Goal: Contribute content: Contribute content

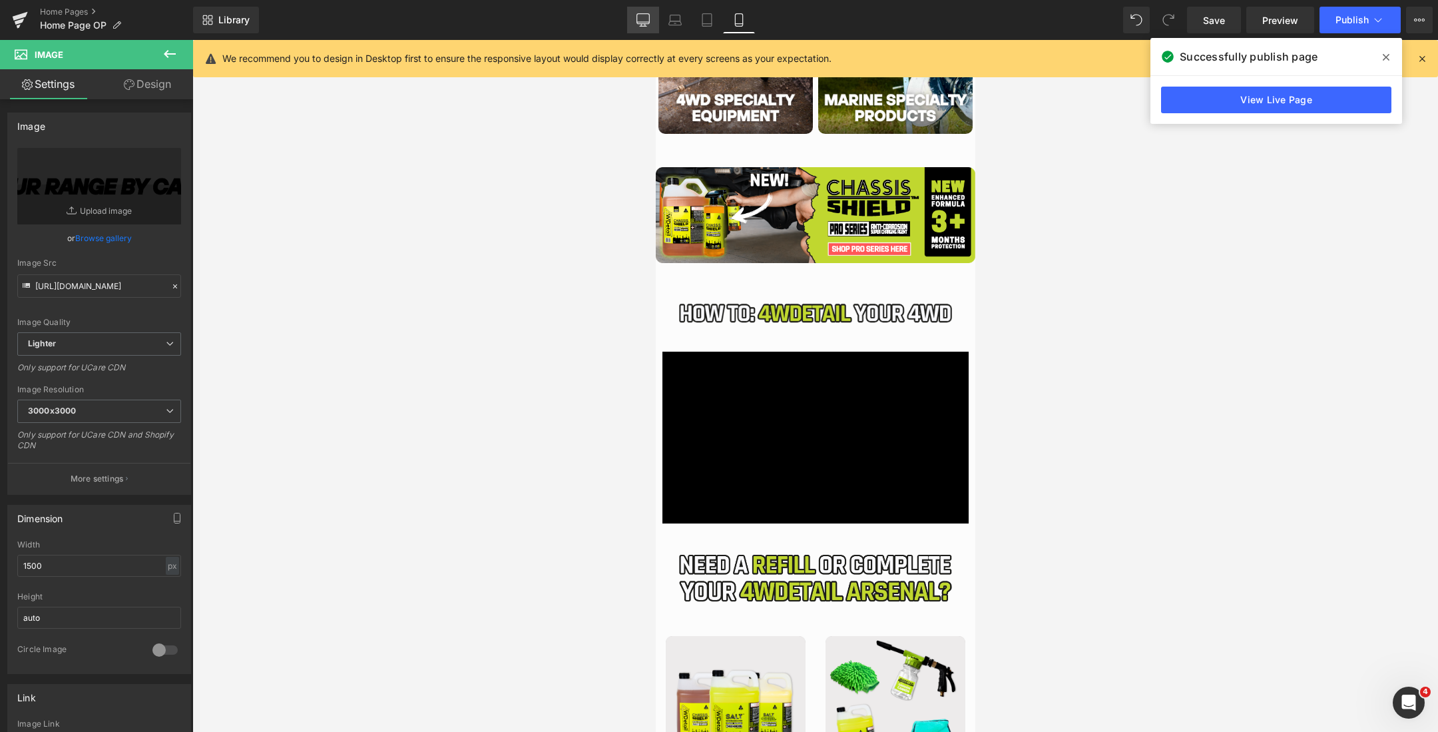
click at [644, 15] on icon at bounding box center [642, 19] width 13 height 13
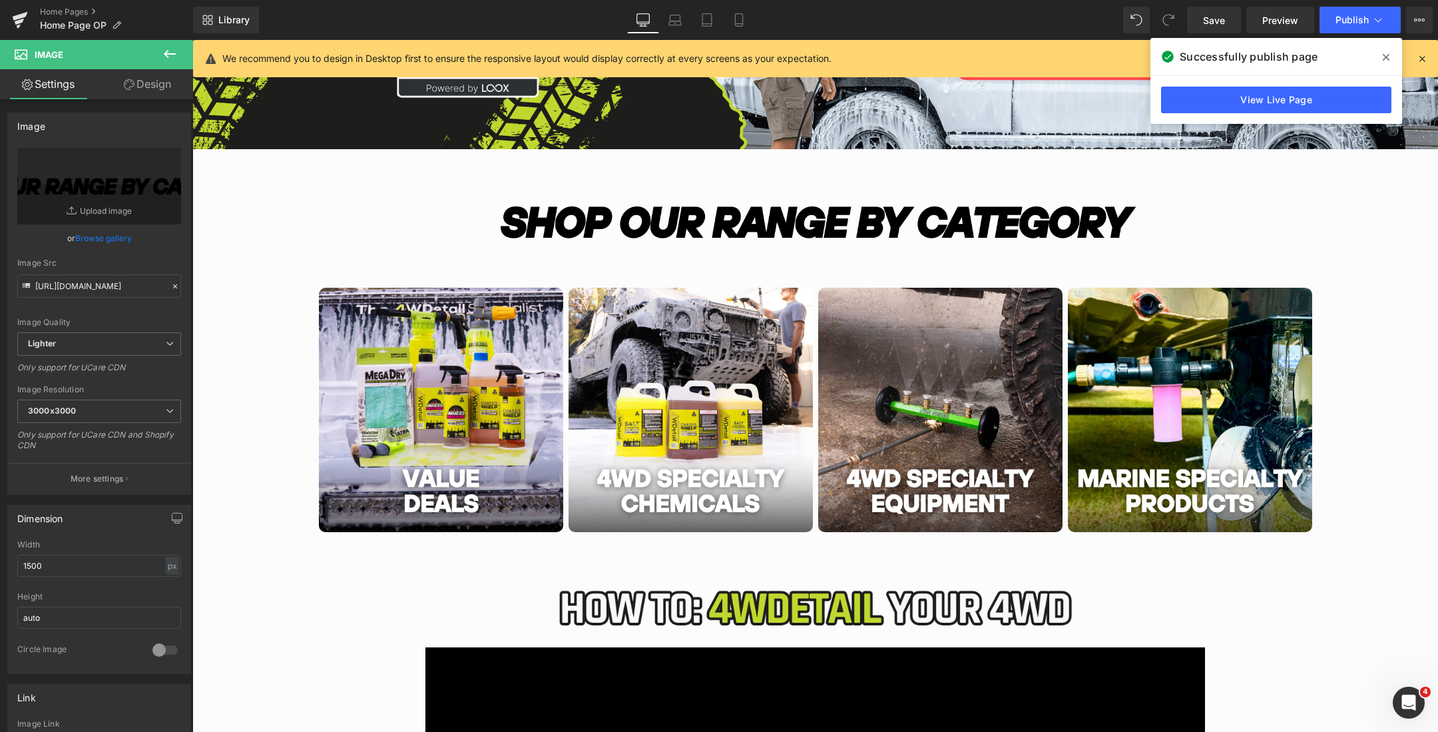
scroll to position [308, 0]
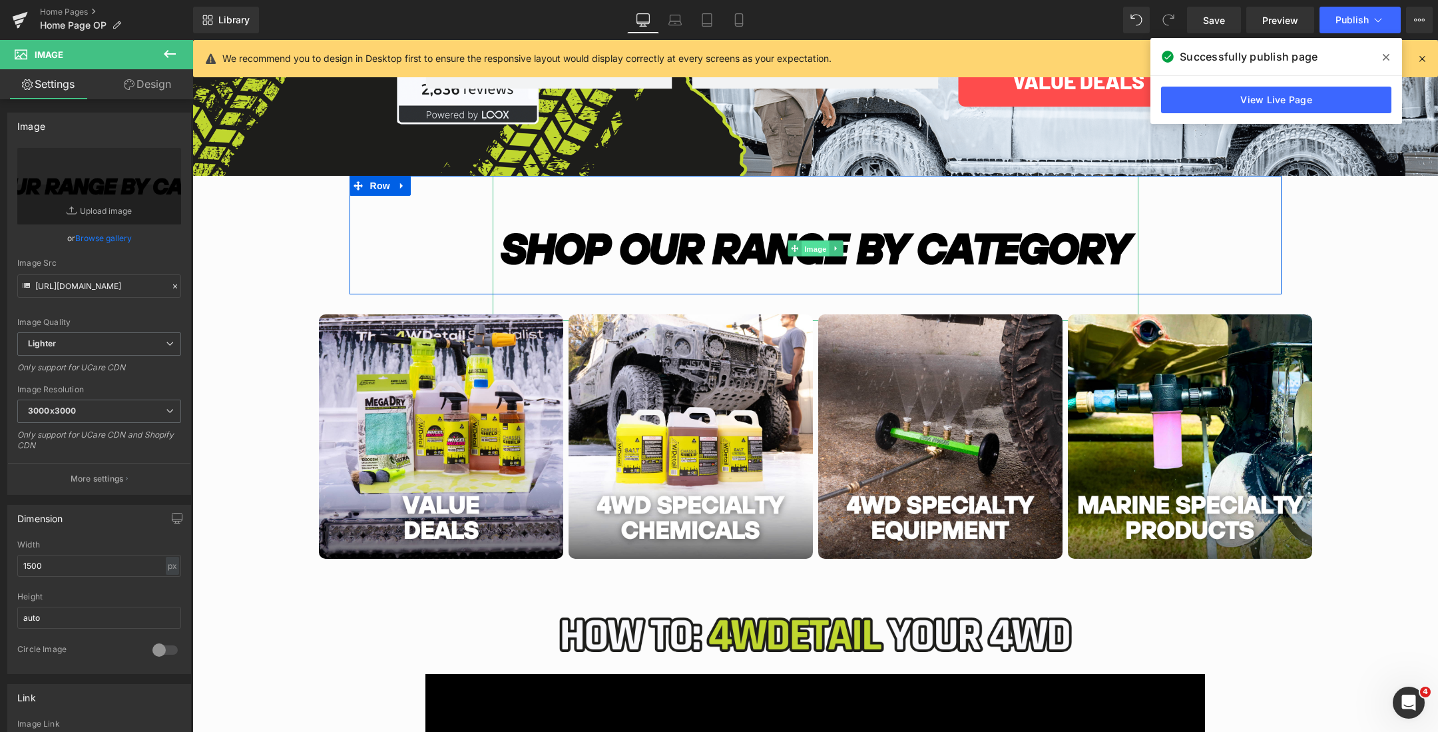
click at [806, 246] on span "Image" at bounding box center [816, 249] width 28 height 16
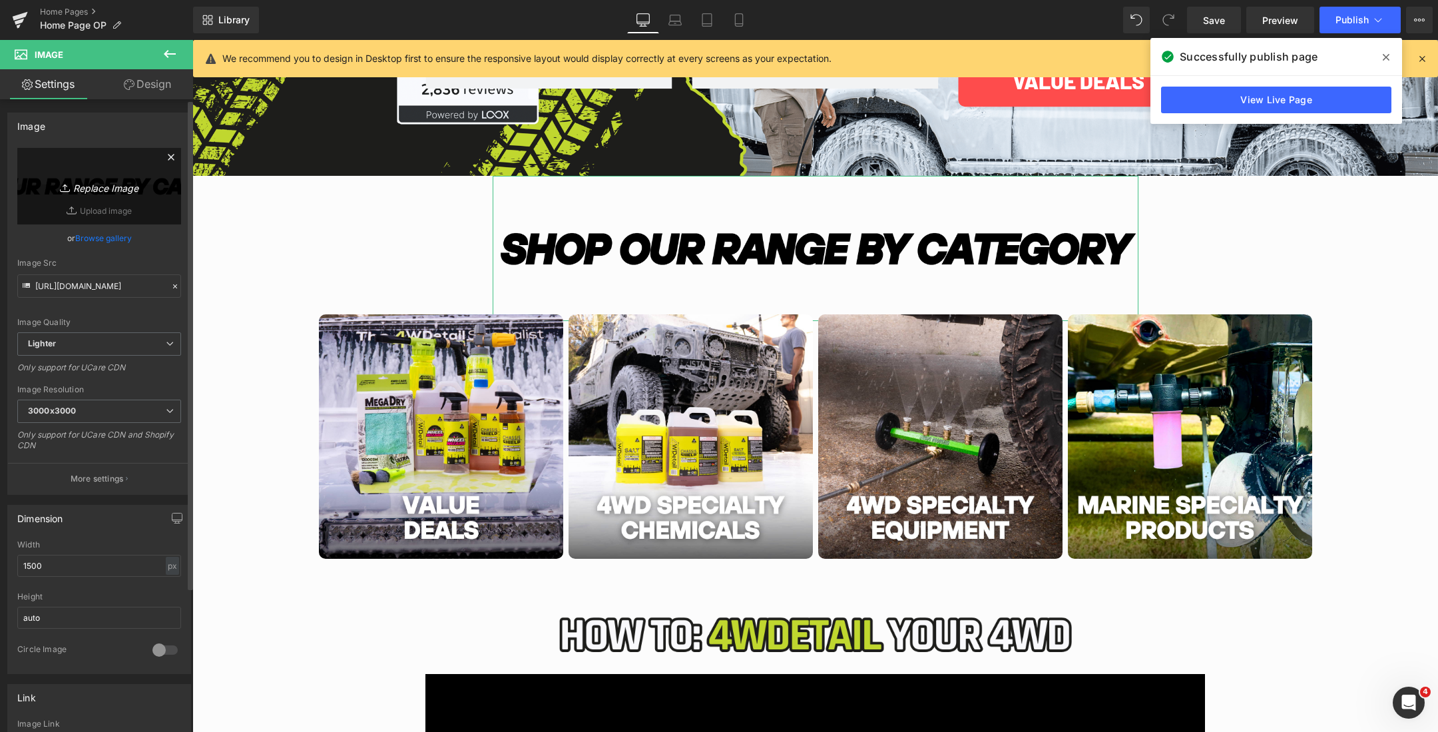
click at [98, 173] on link "Replace Image" at bounding box center [99, 186] width 164 height 77
type input "C:\fakepath\Australias (2000 x 450 px) (79).png"
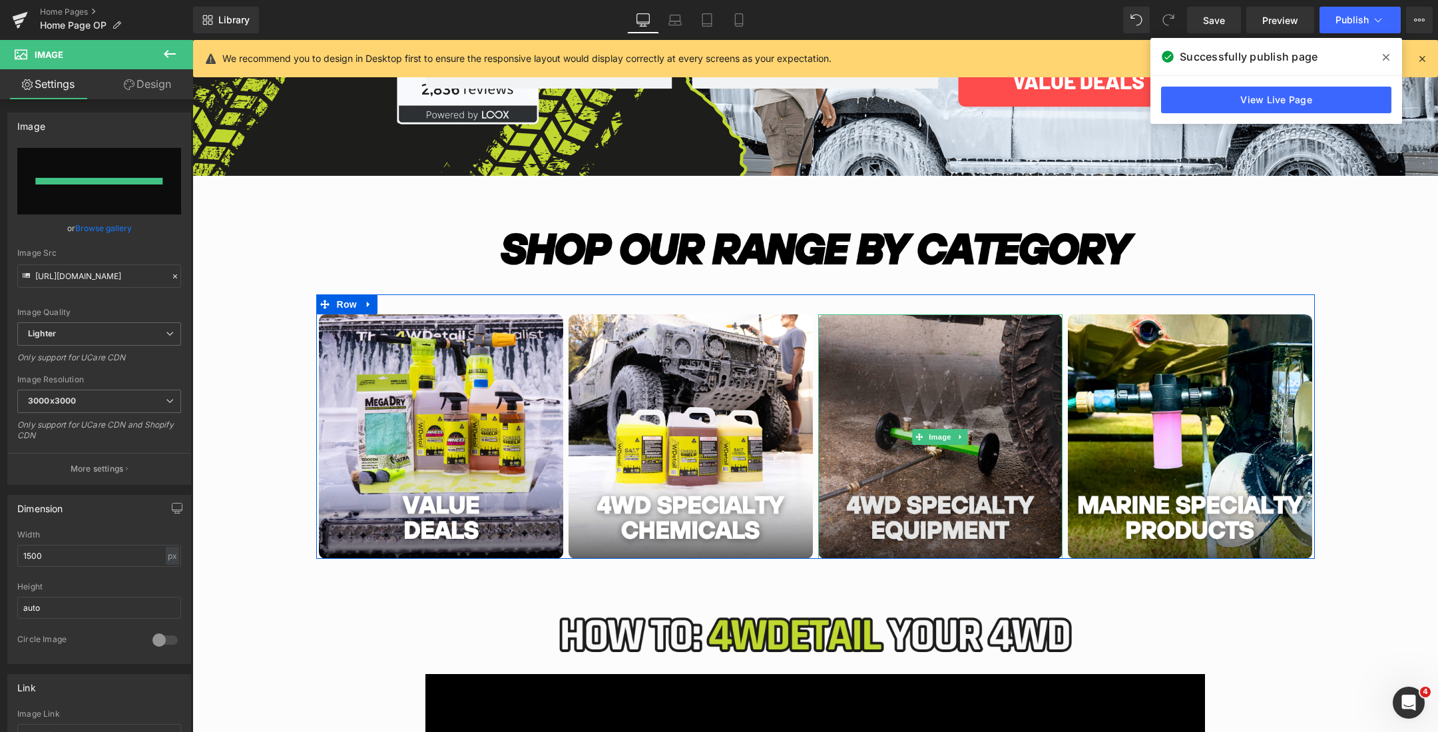
type input "[URL][DOMAIN_NAME]"
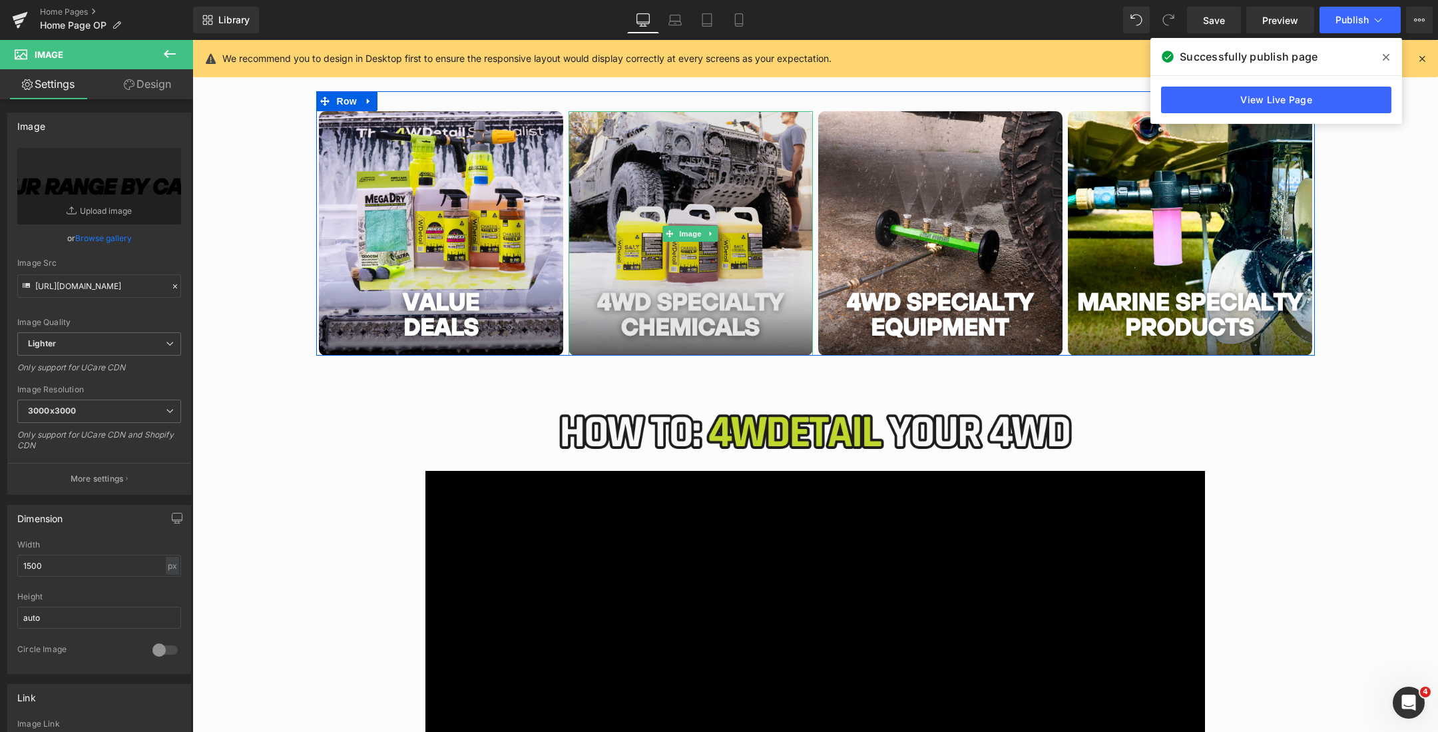
scroll to position [592, 0]
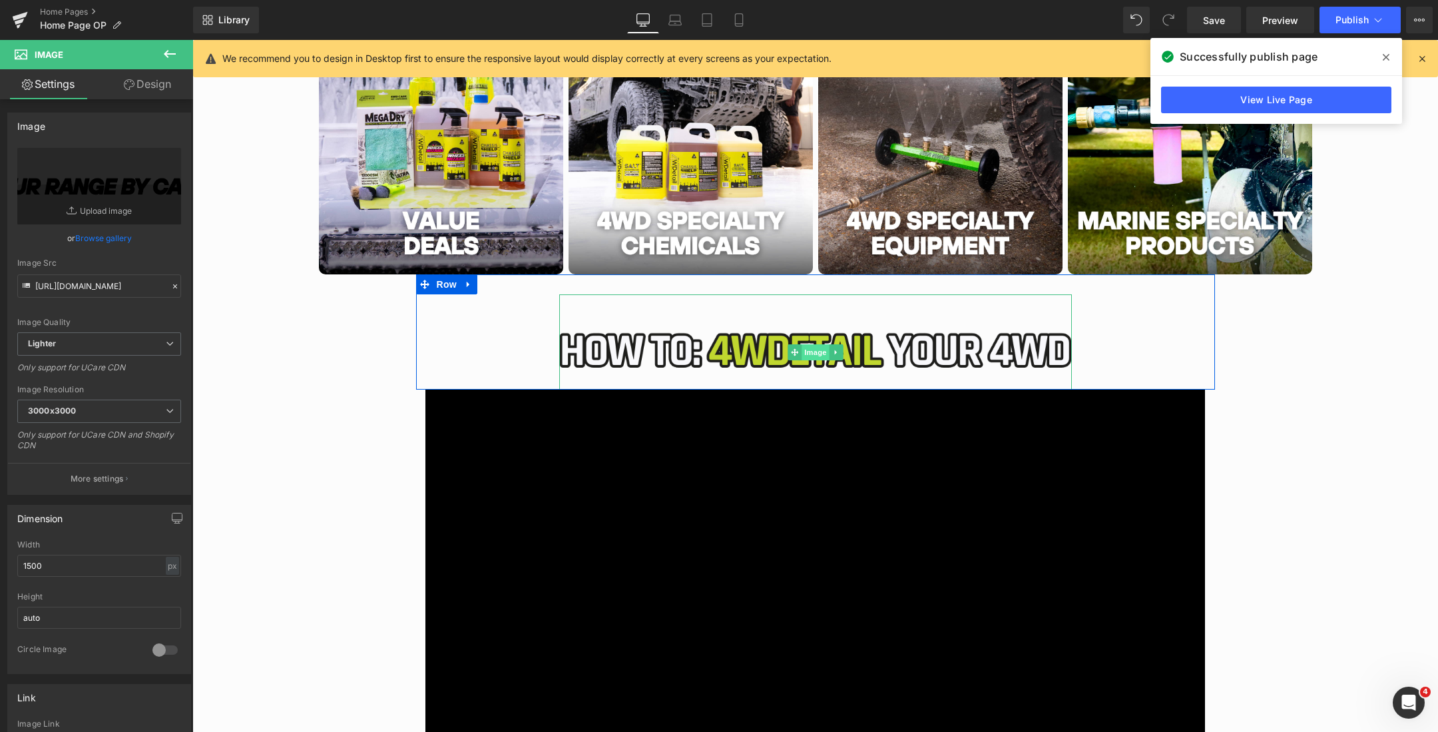
click at [810, 354] on span "Image" at bounding box center [816, 352] width 28 height 16
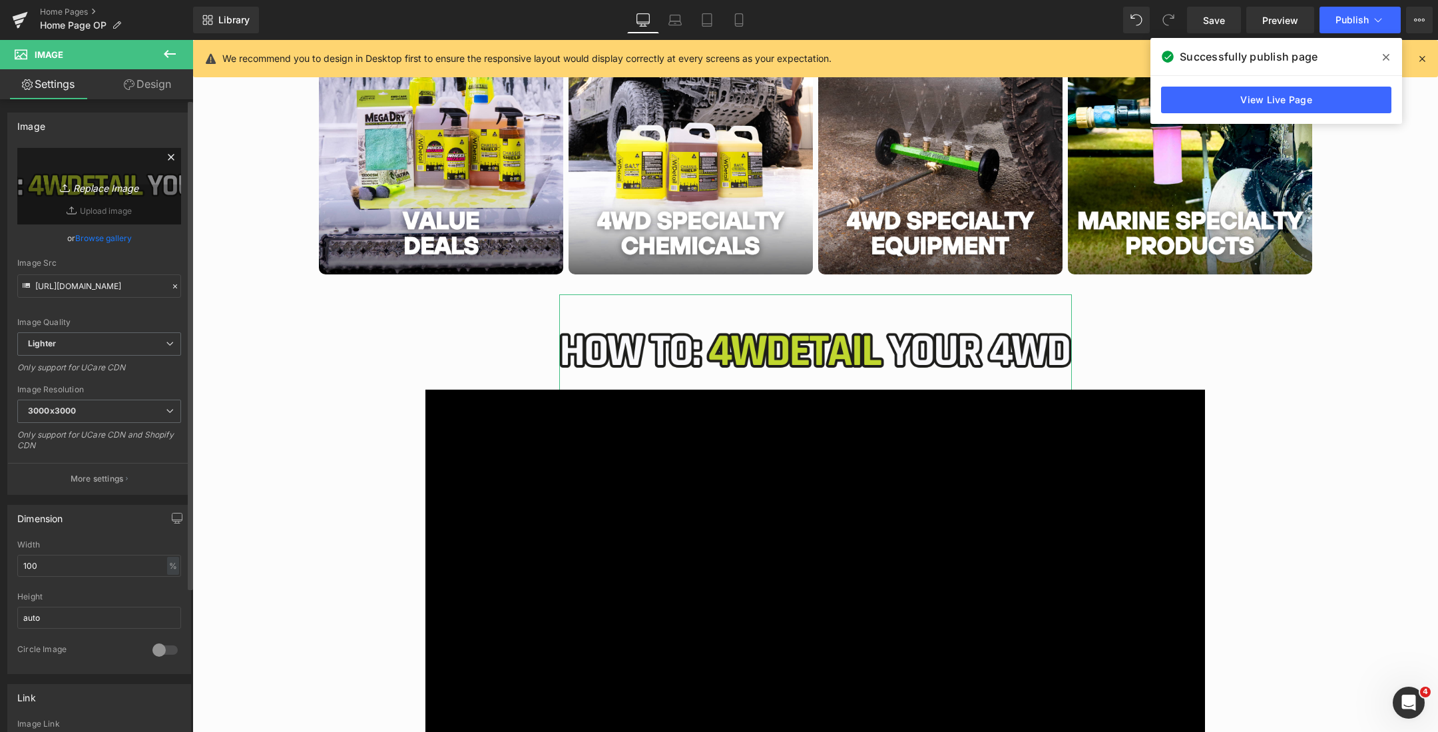
click at [97, 180] on icon "Replace Image" at bounding box center [99, 186] width 107 height 17
type input "C:\fakepath\Australias (2000 x 450 px) (78).png"
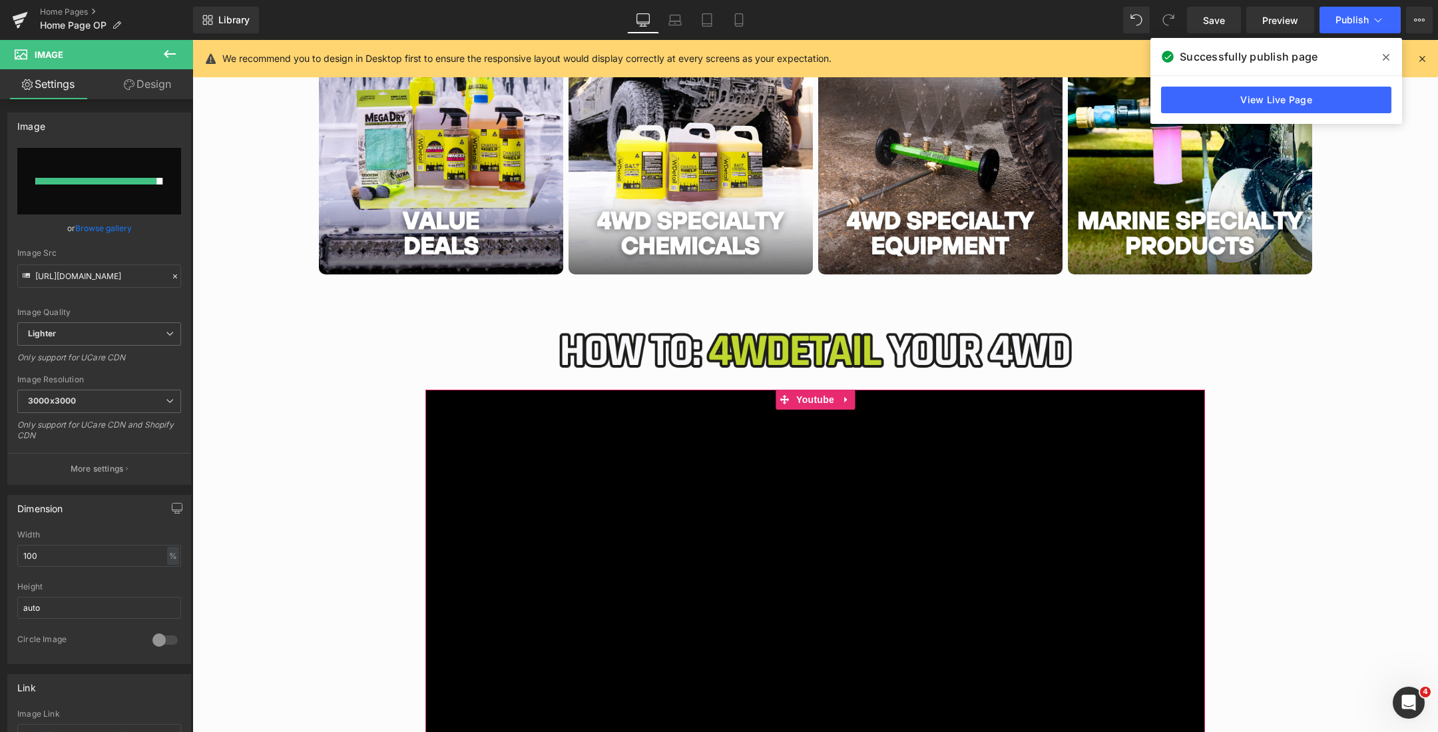
type input "[URL][DOMAIN_NAME]"
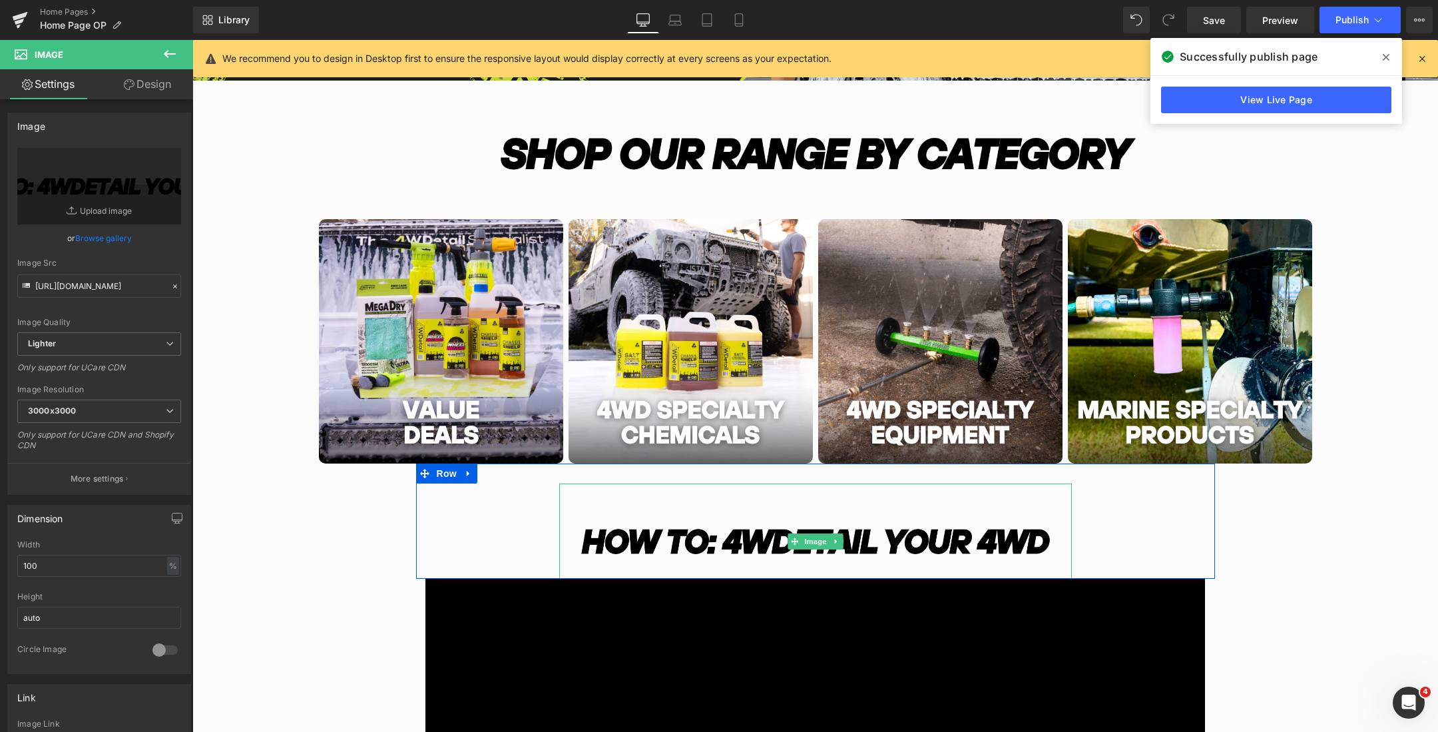
scroll to position [293, 0]
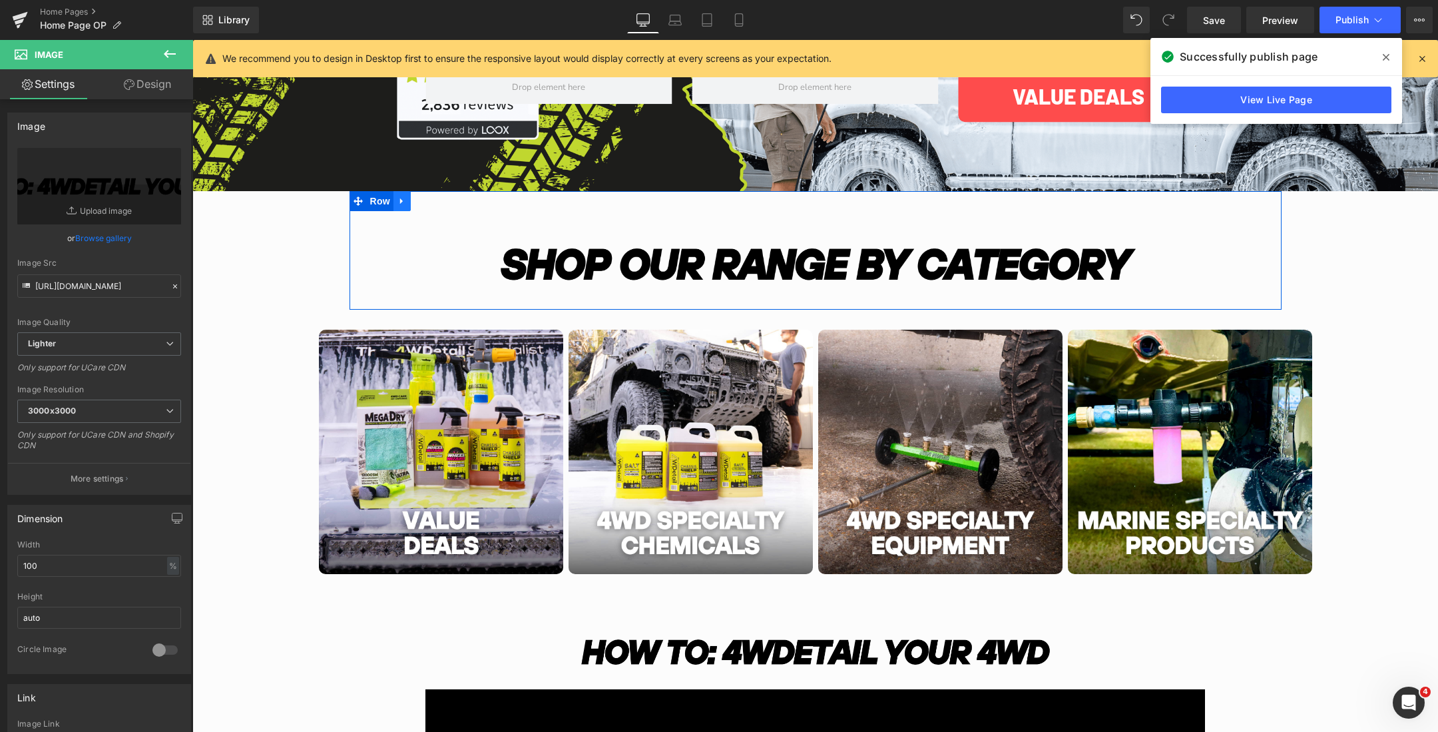
click at [403, 204] on icon "Main content" at bounding box center [401, 201] width 9 height 10
click at [419, 201] on icon "Main content" at bounding box center [419, 200] width 9 height 9
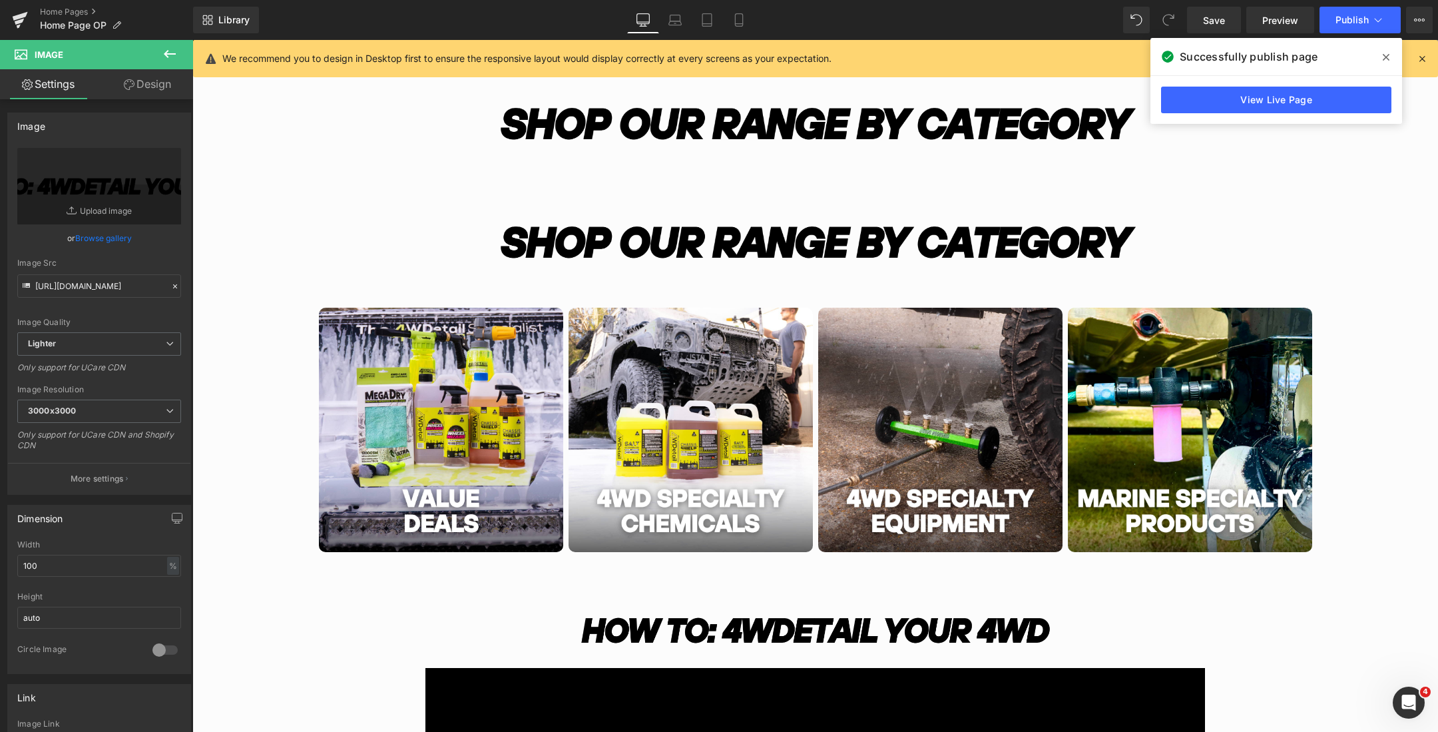
scroll to position [471, 0]
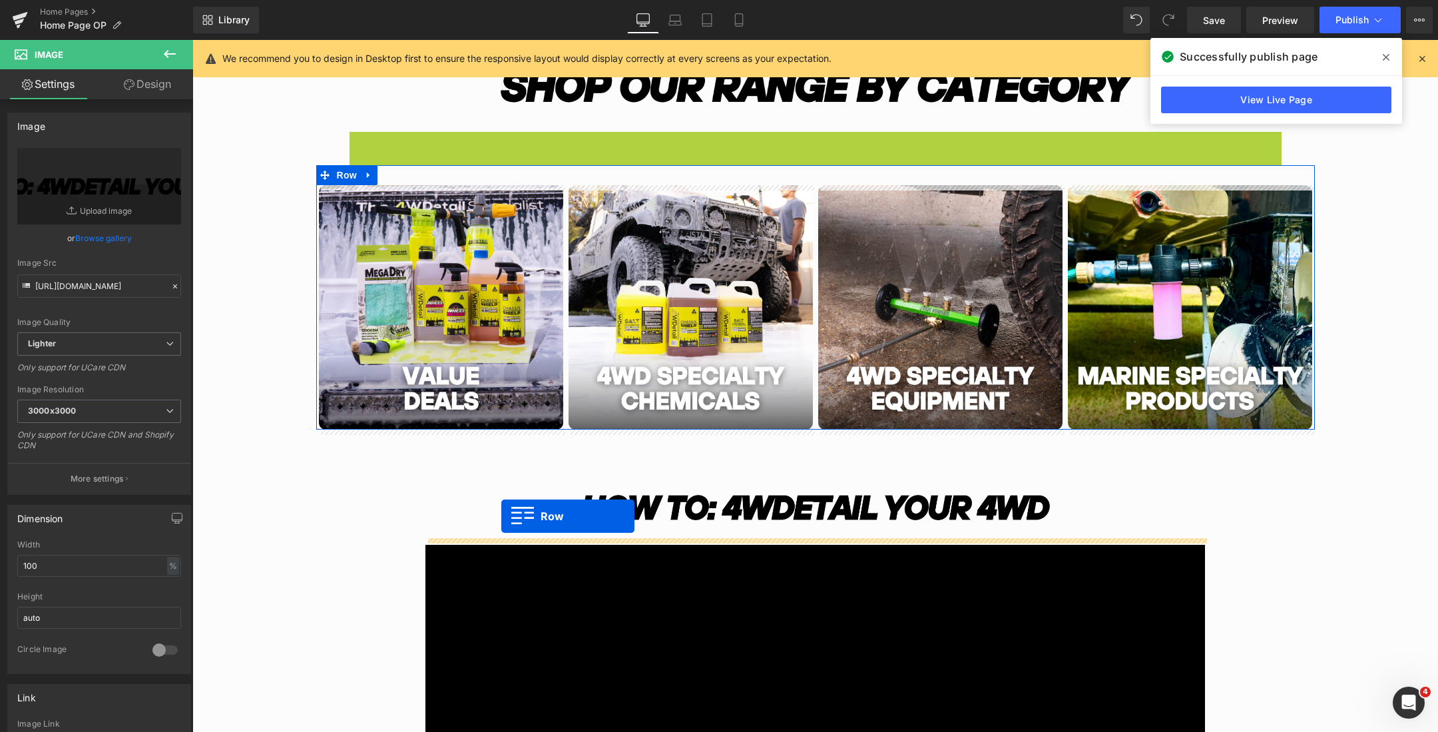
drag, startPoint x: 355, startPoint y: 146, endPoint x: 501, endPoint y: 516, distance: 397.4
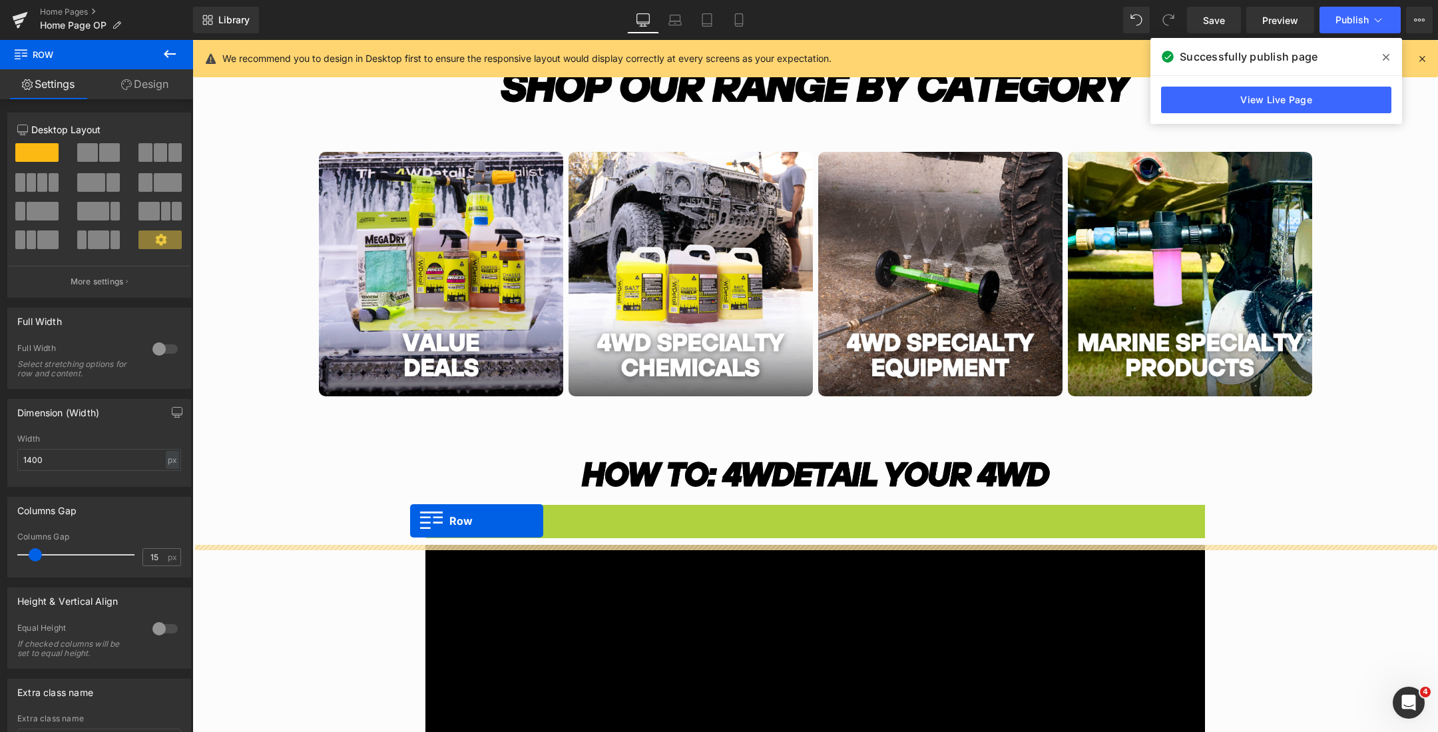
drag, startPoint x: 436, startPoint y: 516, endPoint x: 410, endPoint y: 520, distance: 26.3
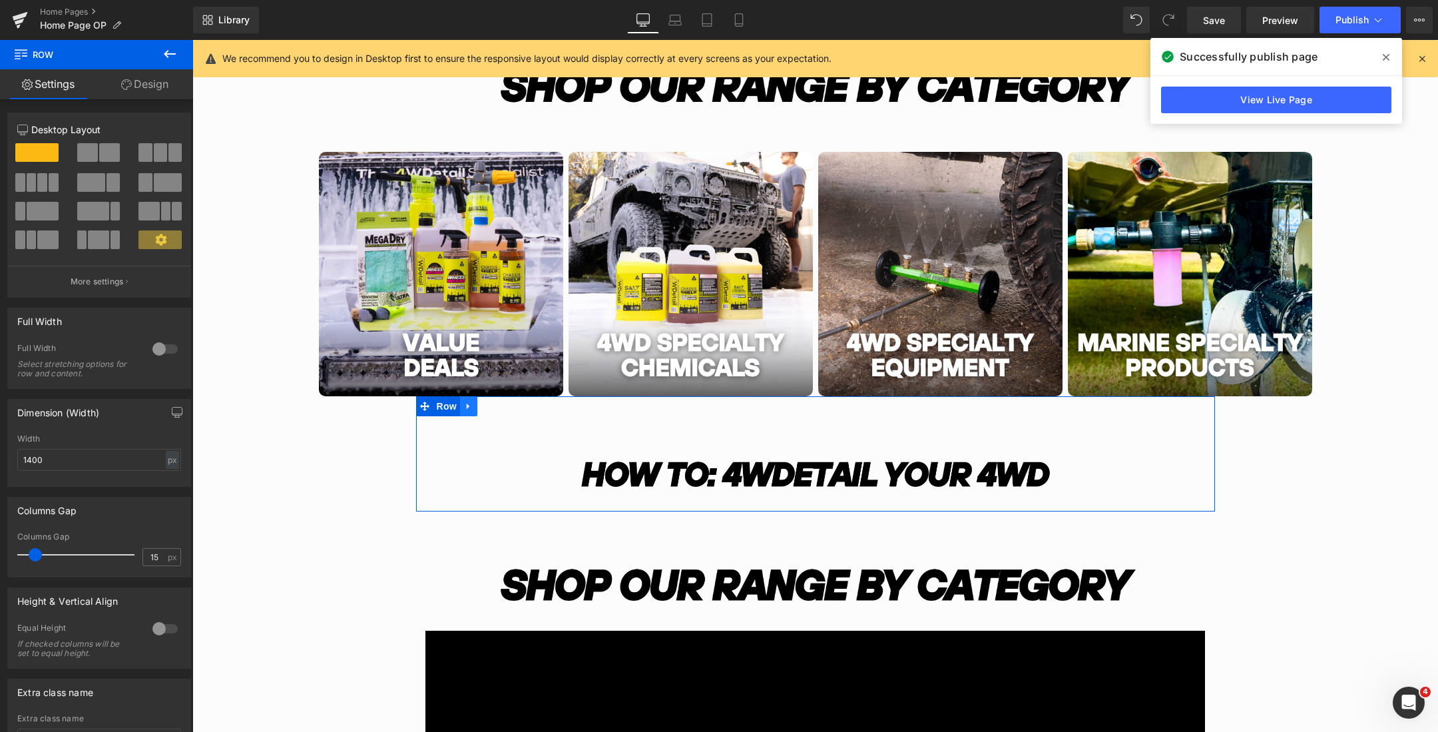
click at [470, 411] on link "Main content" at bounding box center [468, 406] width 17 height 20
click at [504, 412] on link "Main content" at bounding box center [503, 406] width 17 height 20
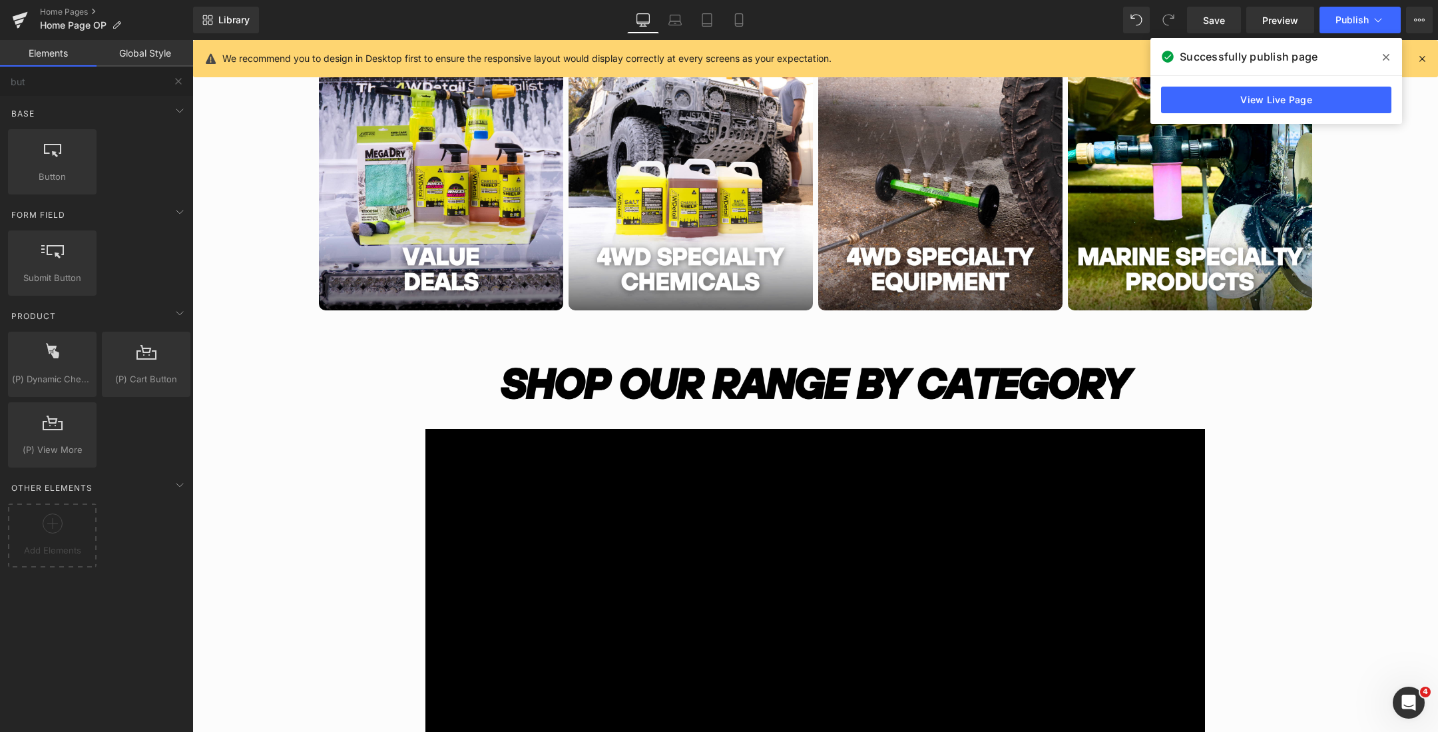
scroll to position [581, 0]
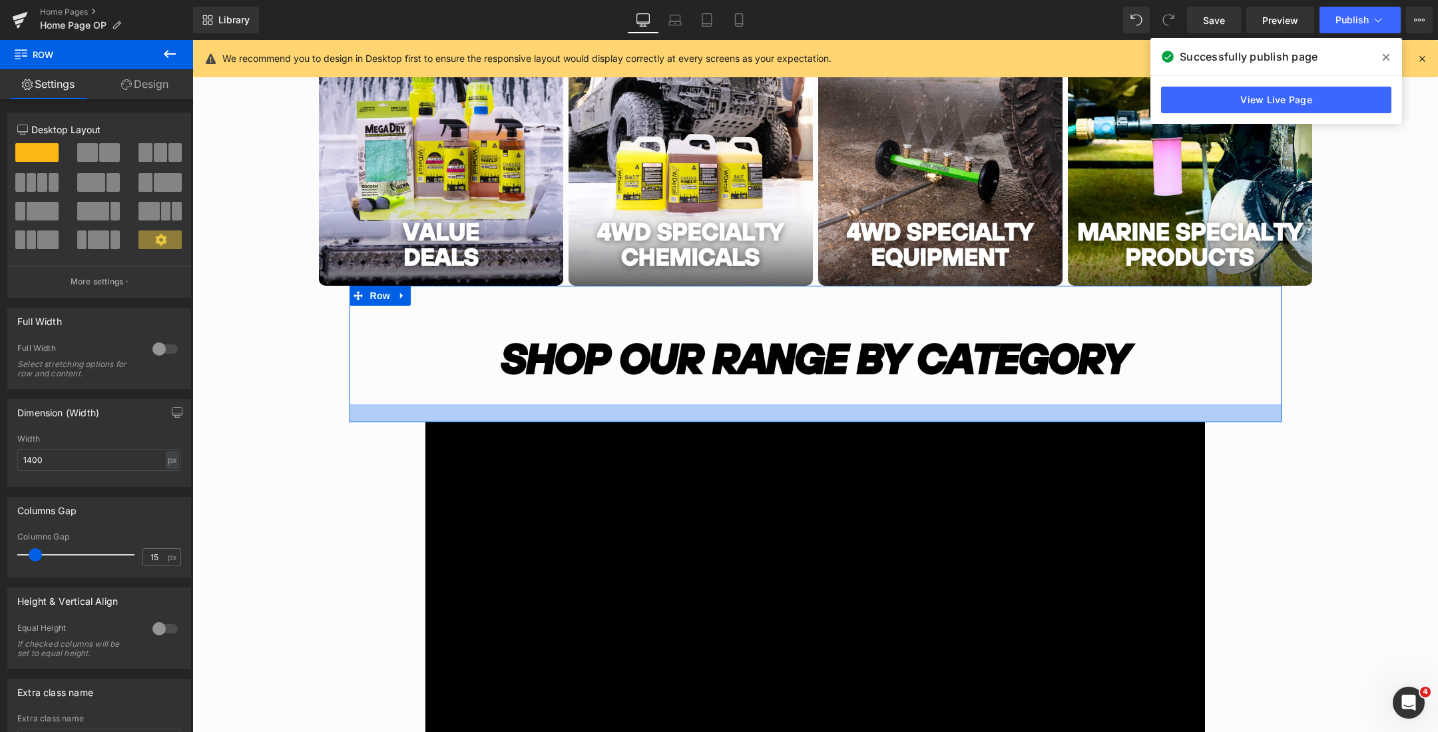
drag, startPoint x: 954, startPoint y: 400, endPoint x: 957, endPoint y: 419, distance: 18.9
click at [957, 419] on div "Main content" at bounding box center [816, 413] width 932 height 18
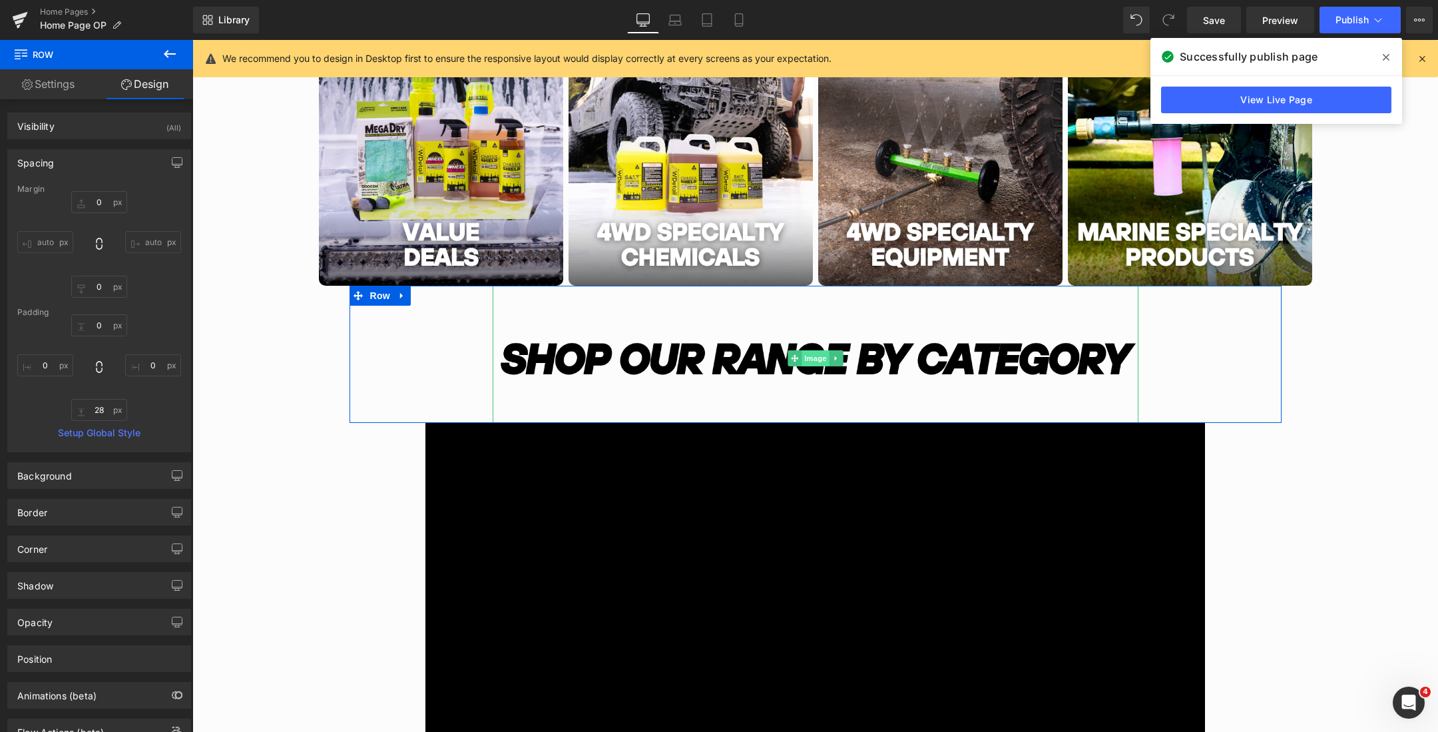
click at [805, 353] on span "Image" at bounding box center [816, 358] width 28 height 16
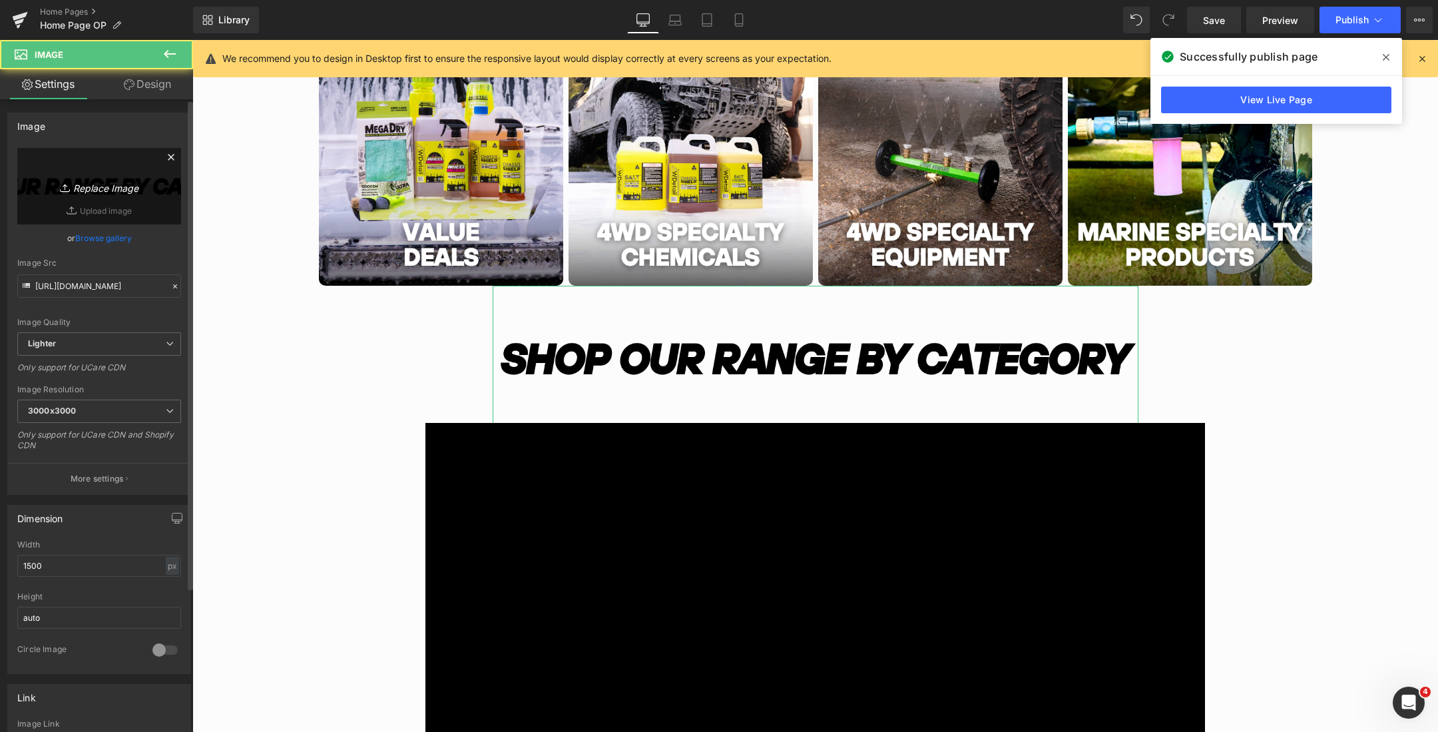
click at [73, 172] on link "Replace Image" at bounding box center [99, 186] width 164 height 77
type input "C:\fakepath\Australias (2000 x 450 px) (78).png"
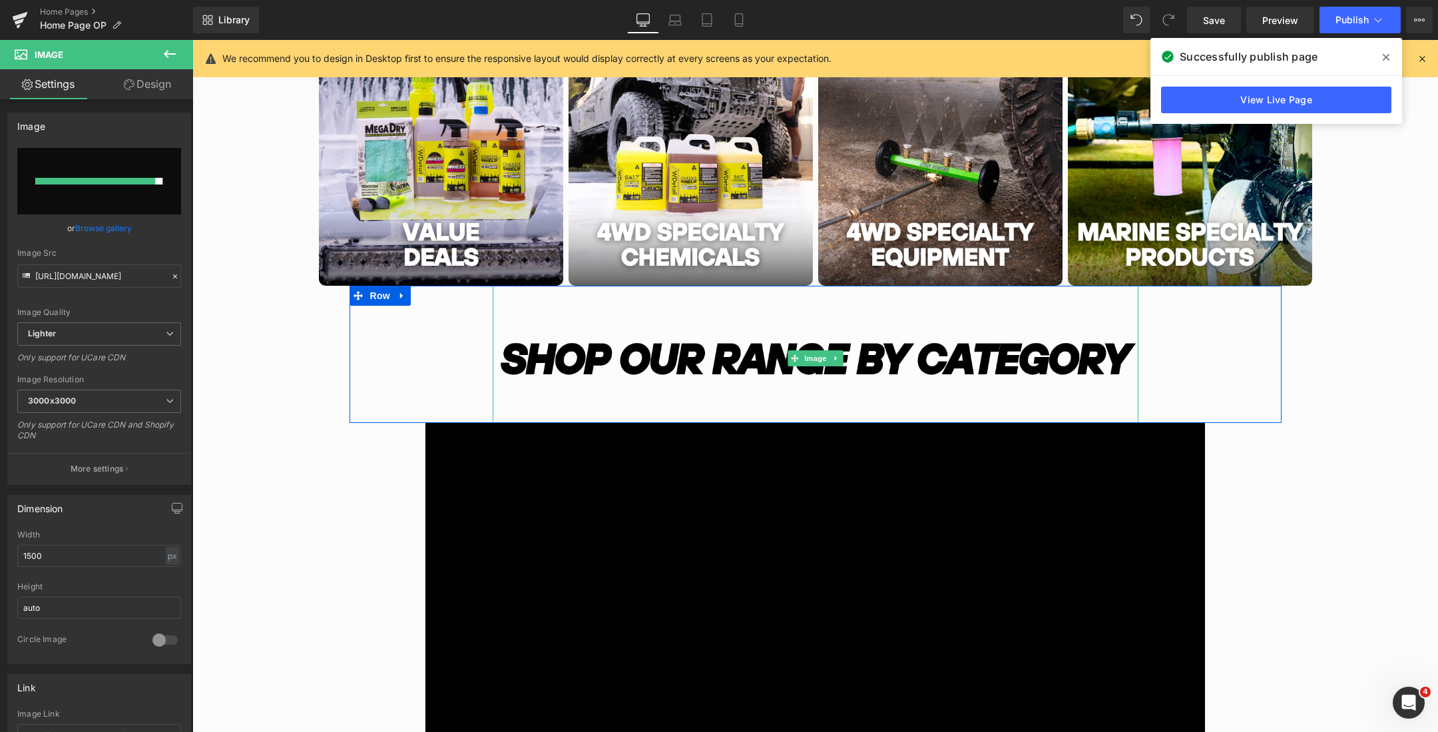
type input "[URL][DOMAIN_NAME]"
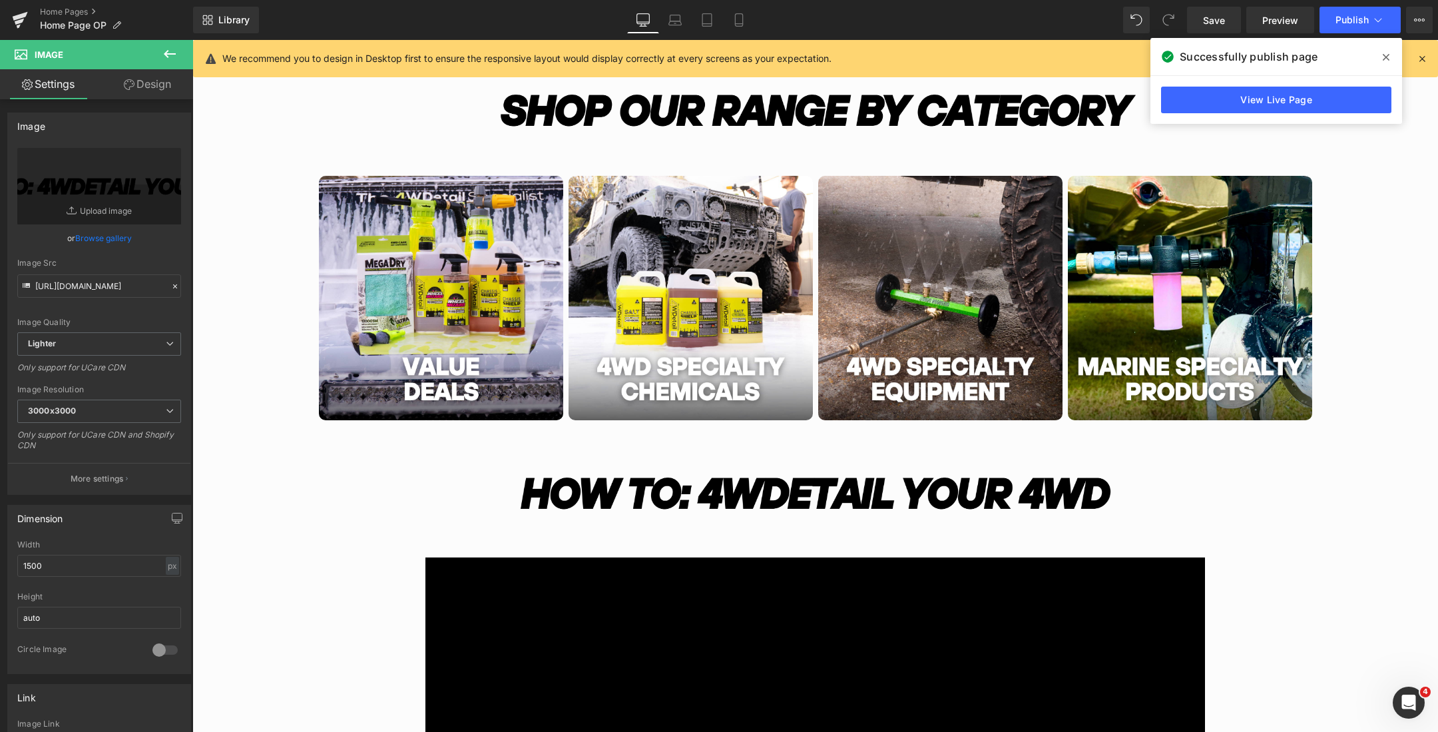
scroll to position [544, 0]
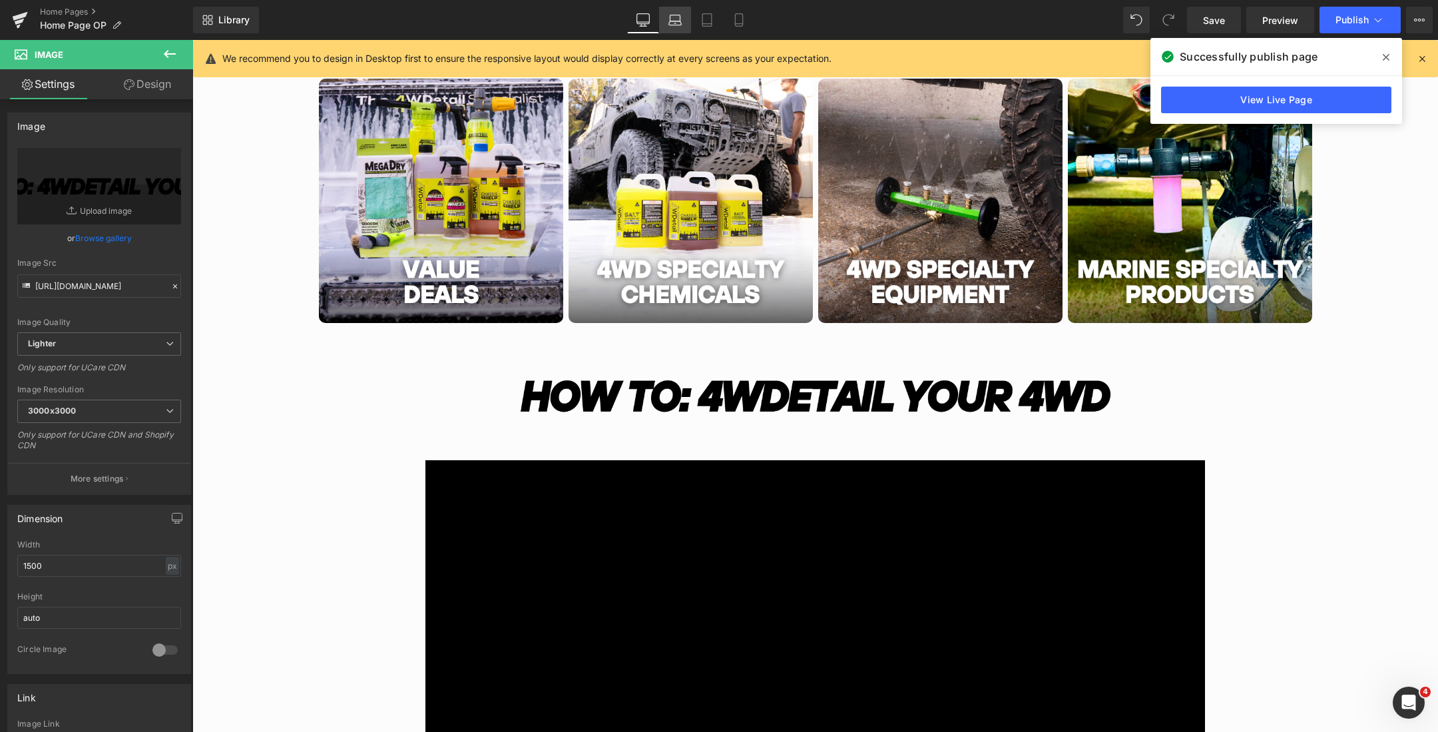
click at [676, 18] on icon at bounding box center [674, 19] width 13 height 13
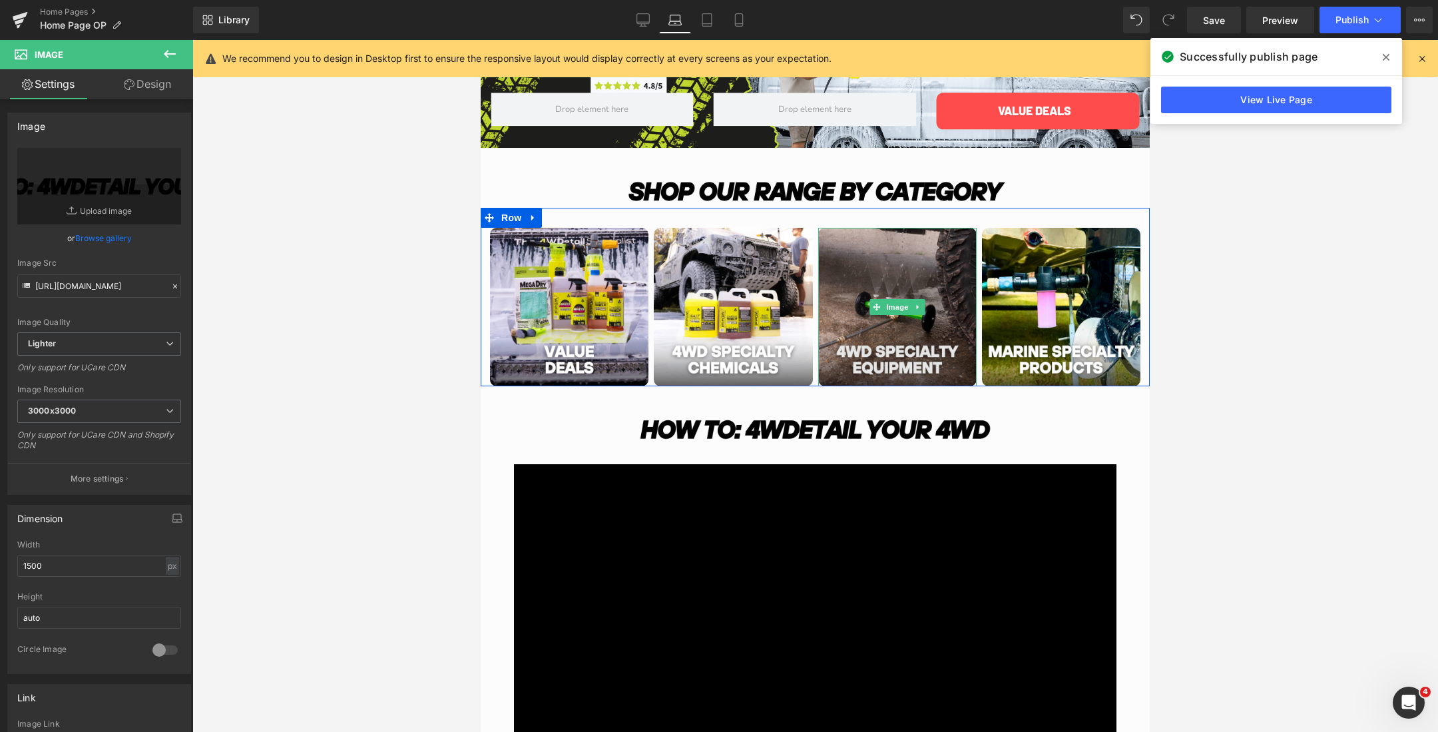
scroll to position [130, 0]
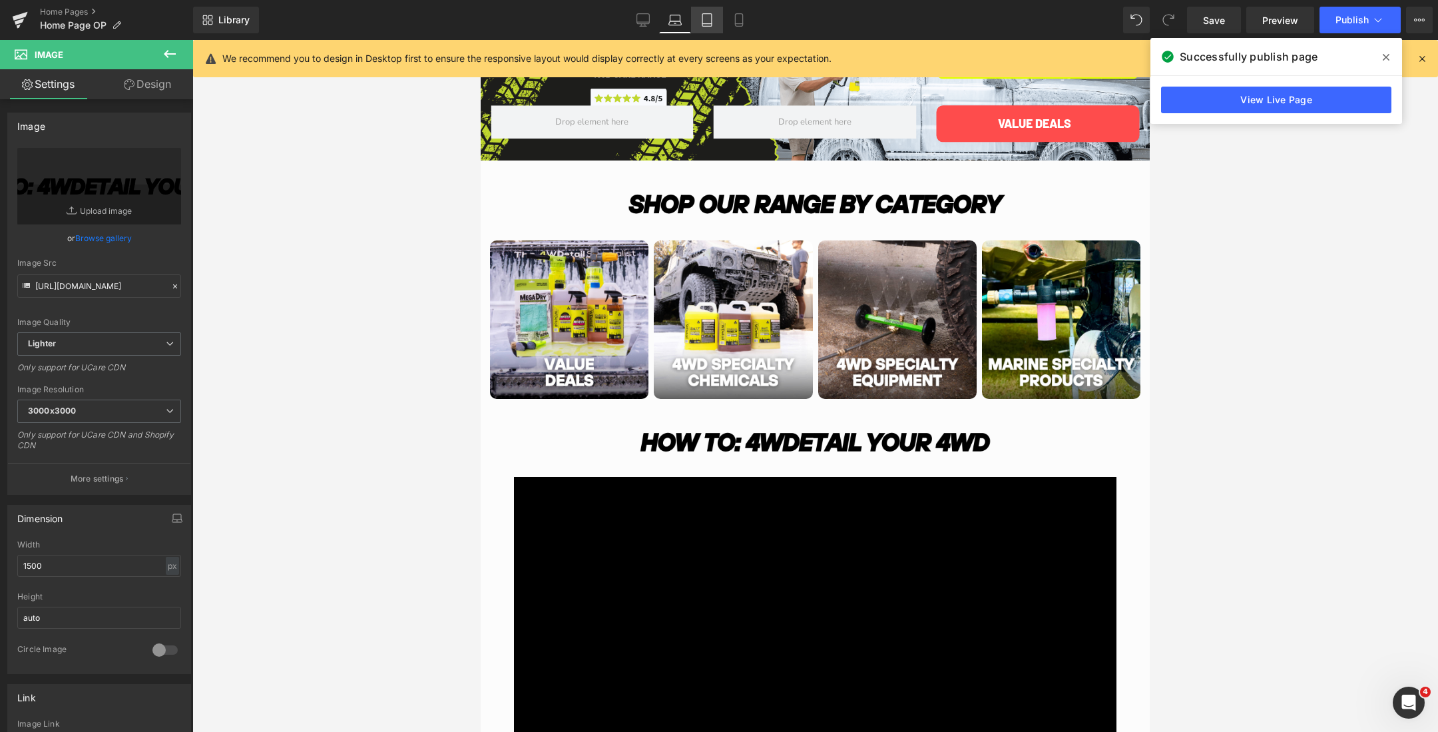
click at [701, 24] on icon at bounding box center [706, 19] width 13 height 13
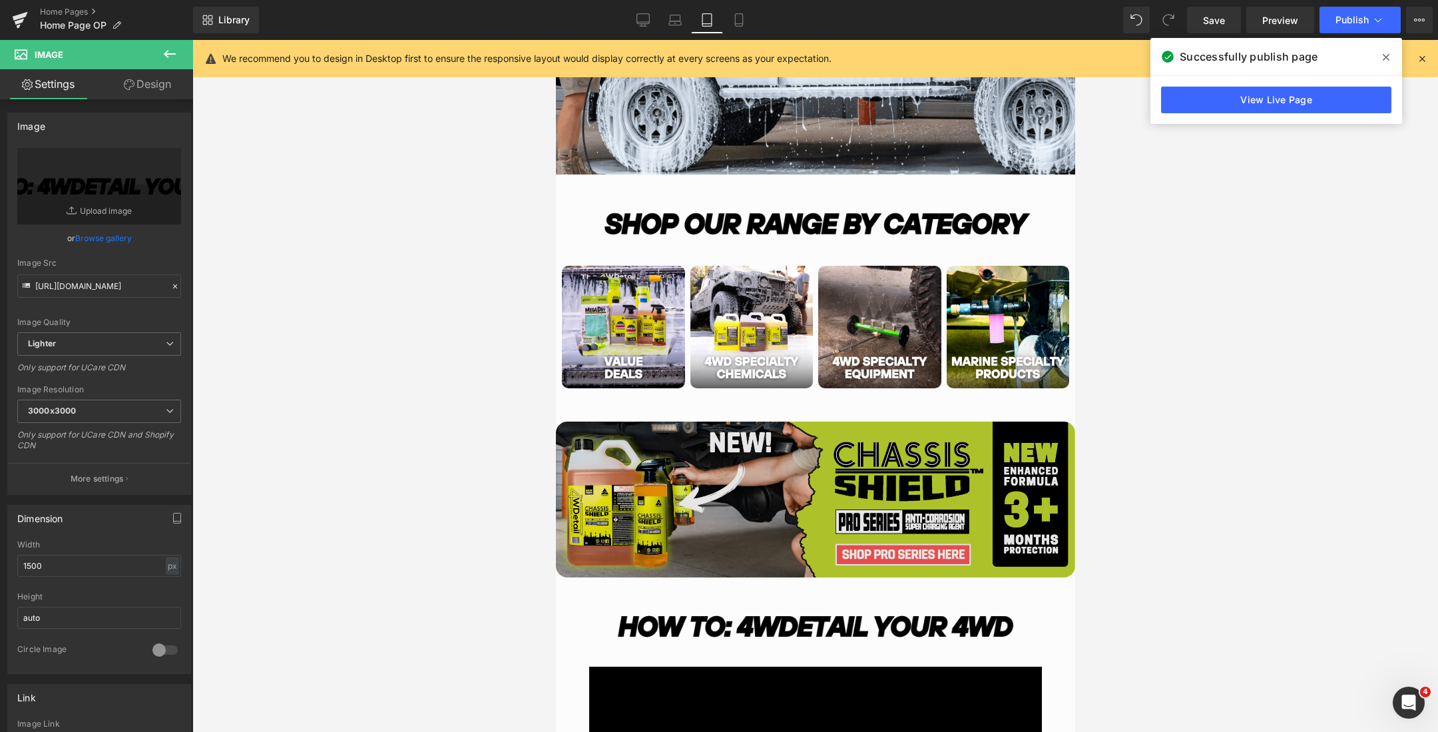
scroll to position [646, 0]
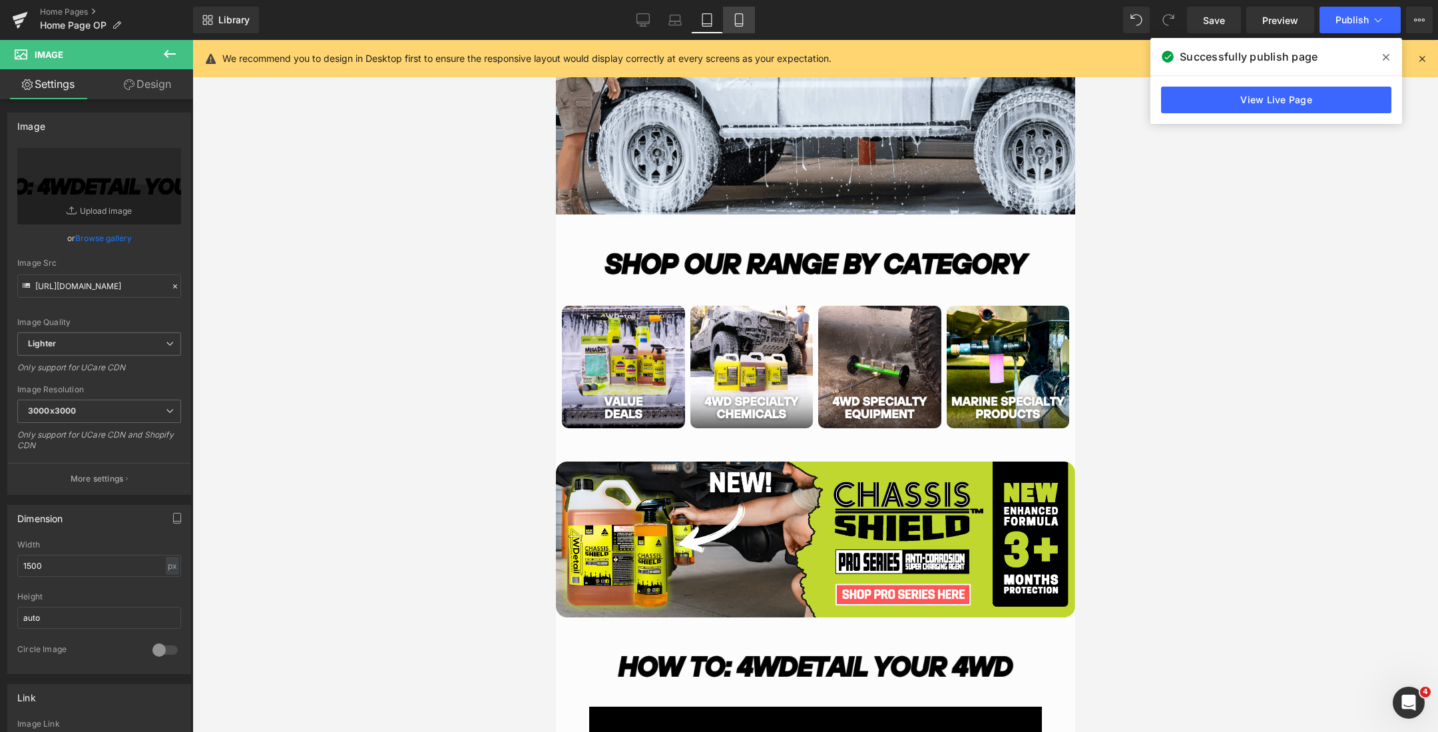
click at [740, 29] on link "Mobile" at bounding box center [739, 20] width 32 height 27
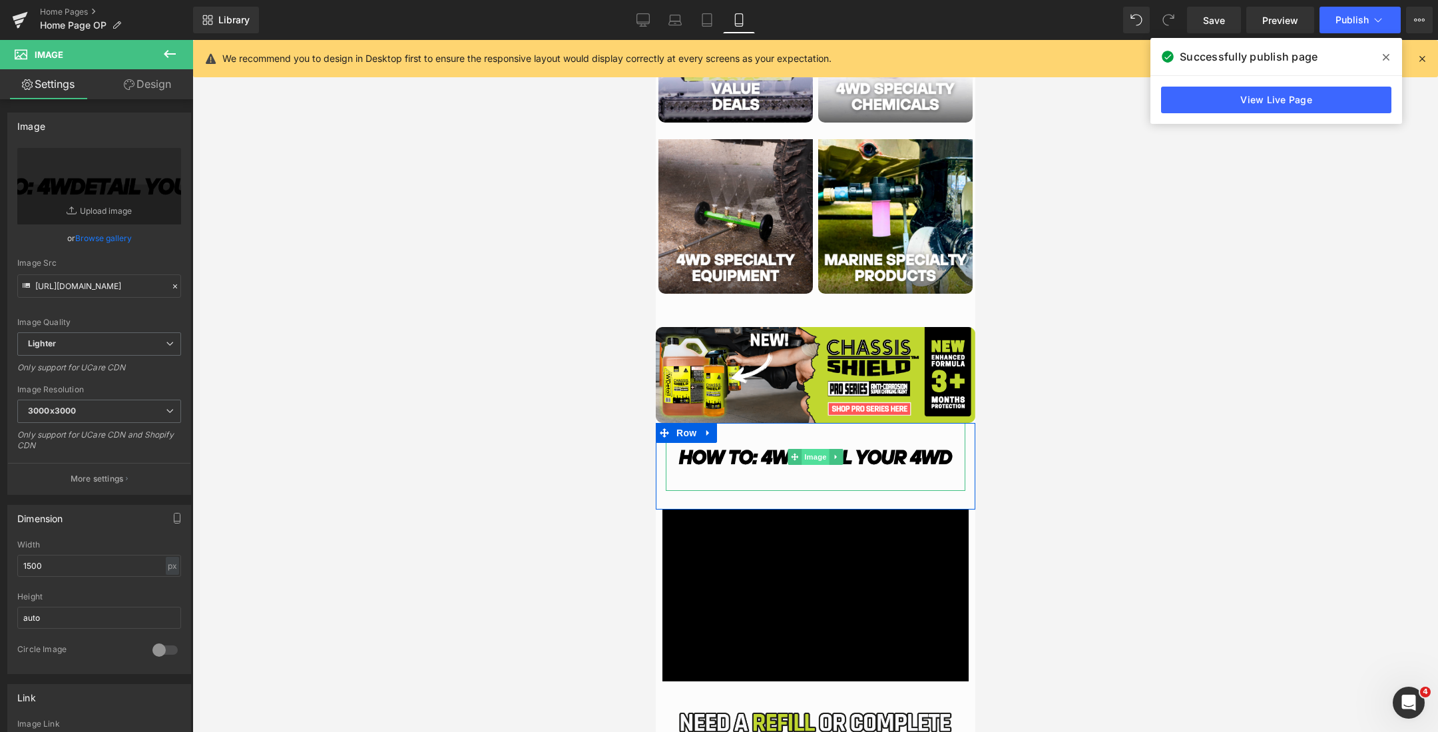
scroll to position [693, 0]
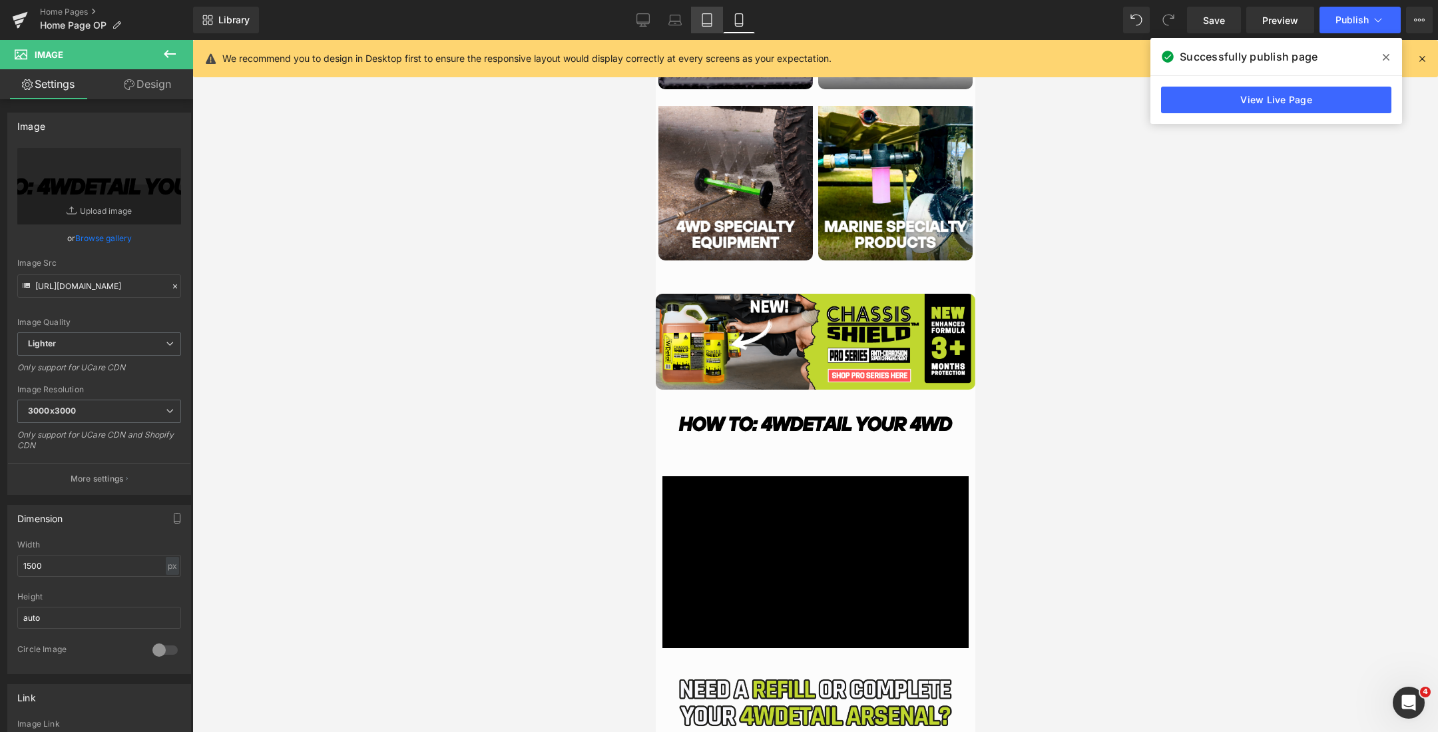
click at [699, 17] on link "Tablet" at bounding box center [707, 20] width 32 height 27
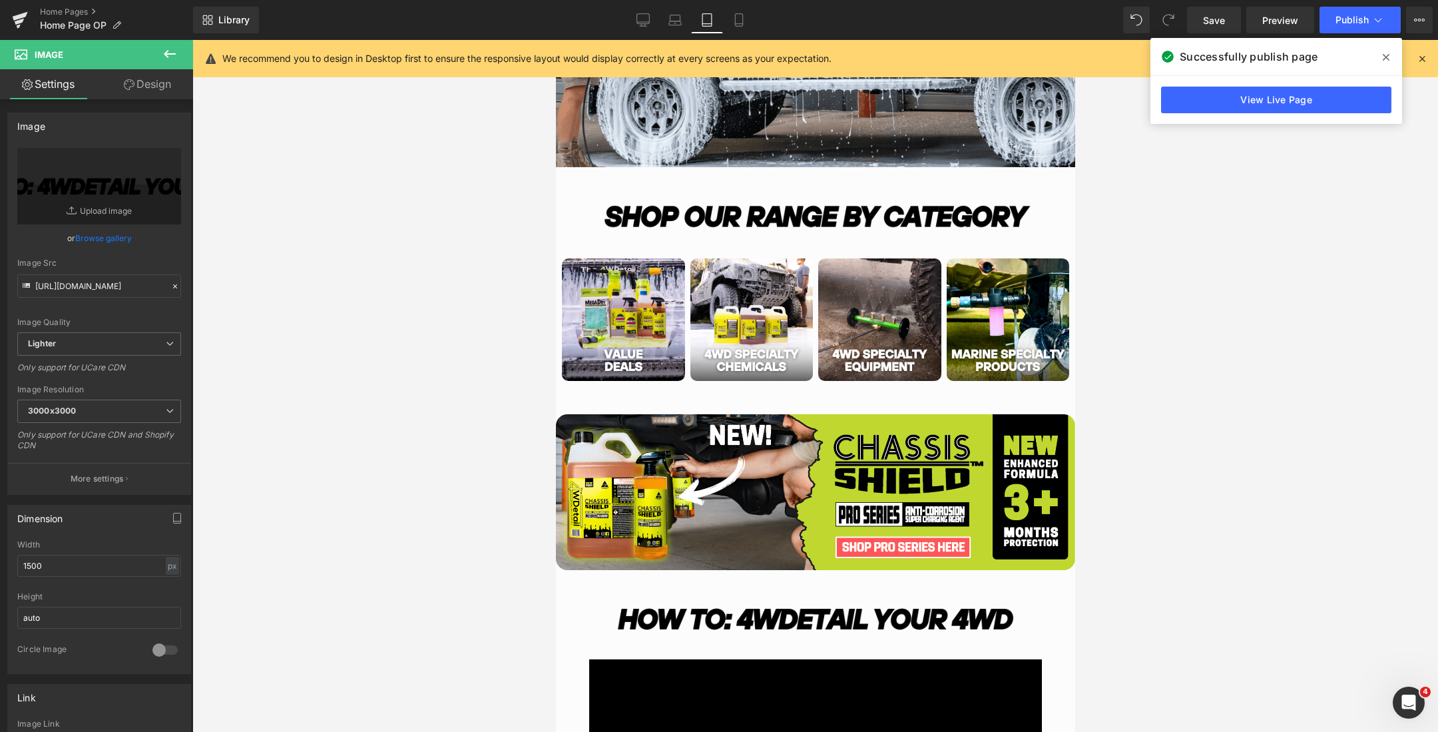
scroll to position [890, 0]
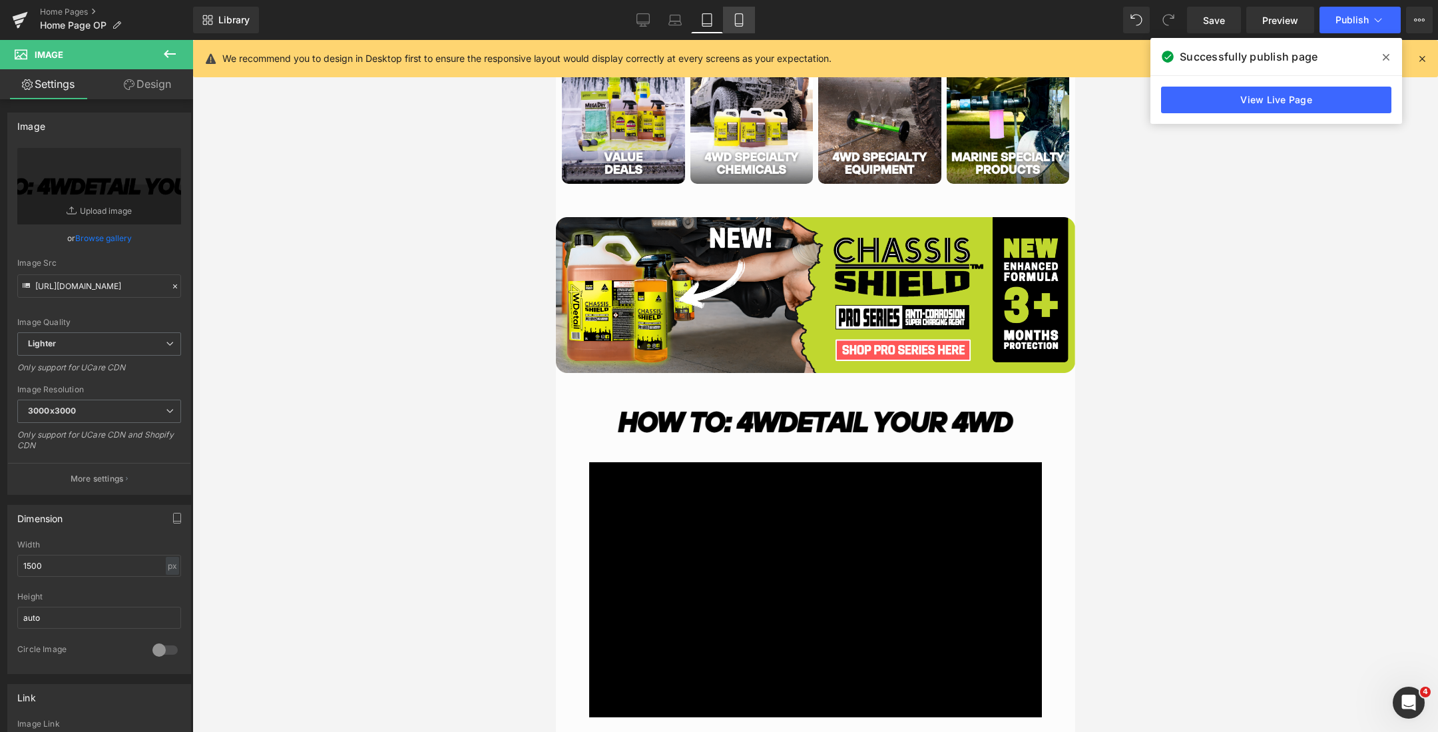
click at [746, 27] on link "Mobile" at bounding box center [739, 20] width 32 height 27
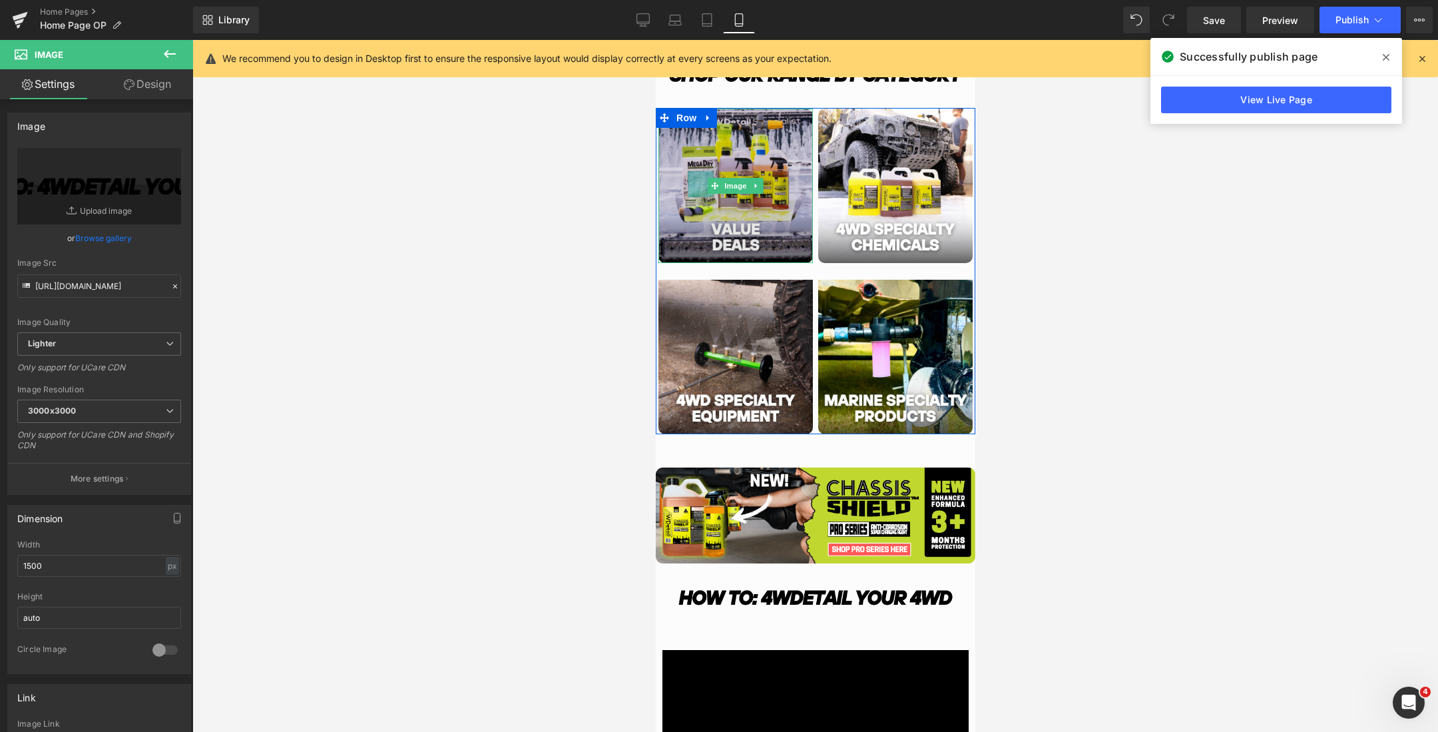
scroll to position [784, 0]
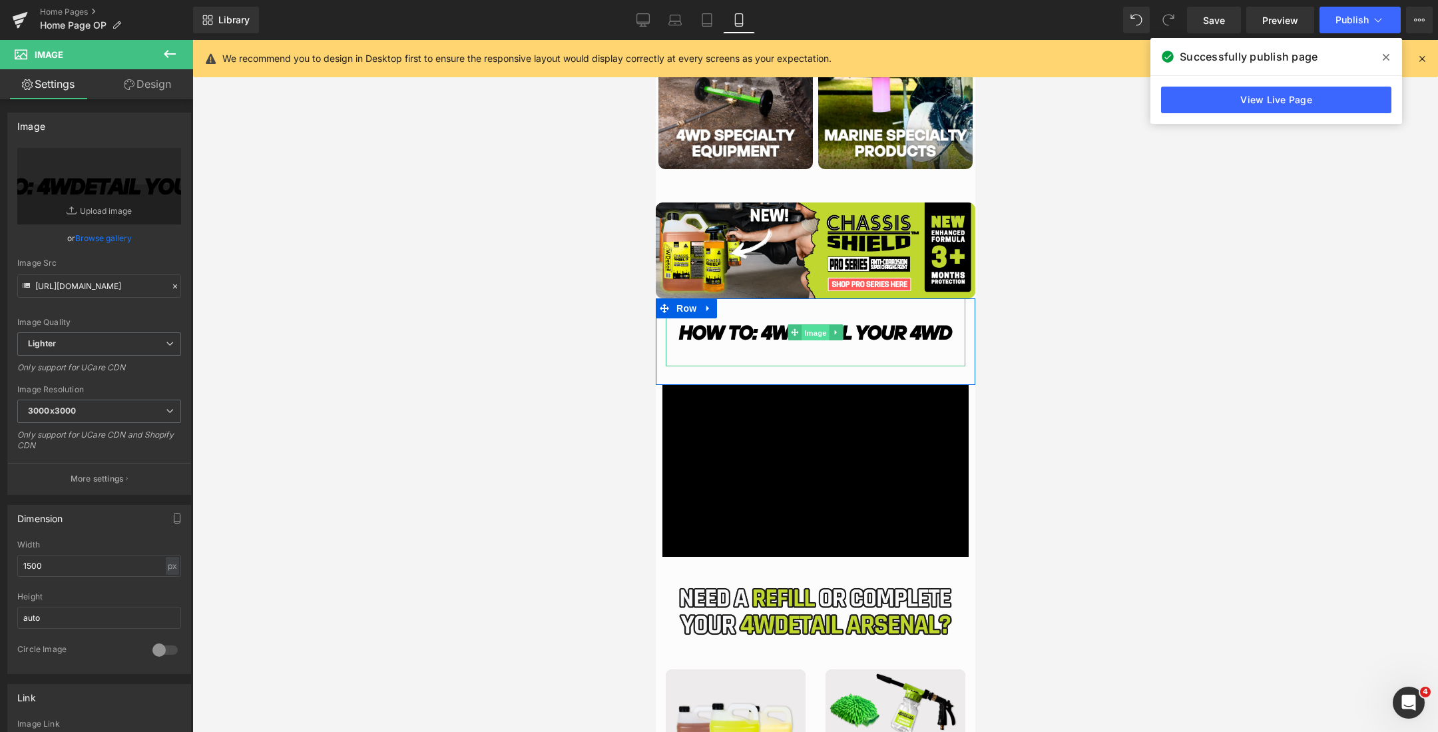
click at [815, 328] on span "Image" at bounding box center [815, 333] width 28 height 16
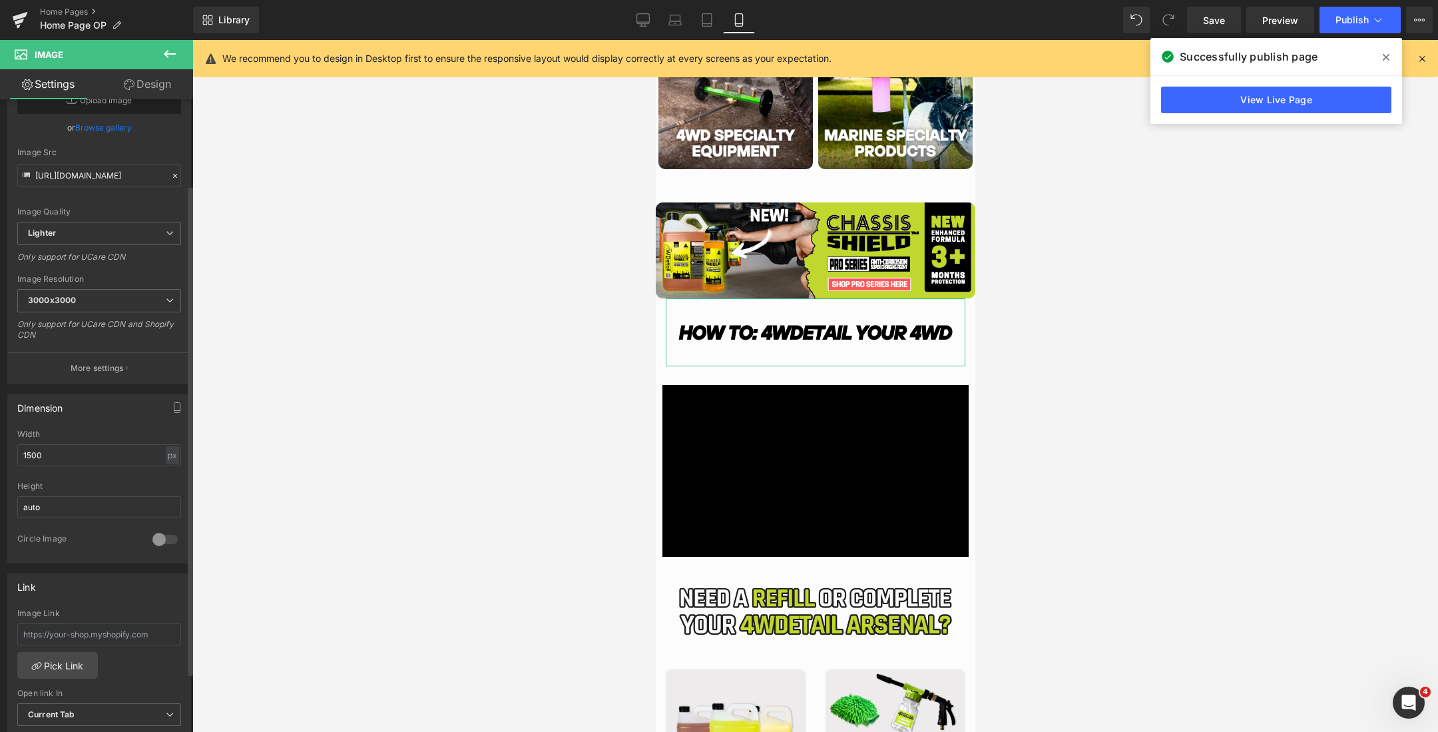
scroll to position [0, 0]
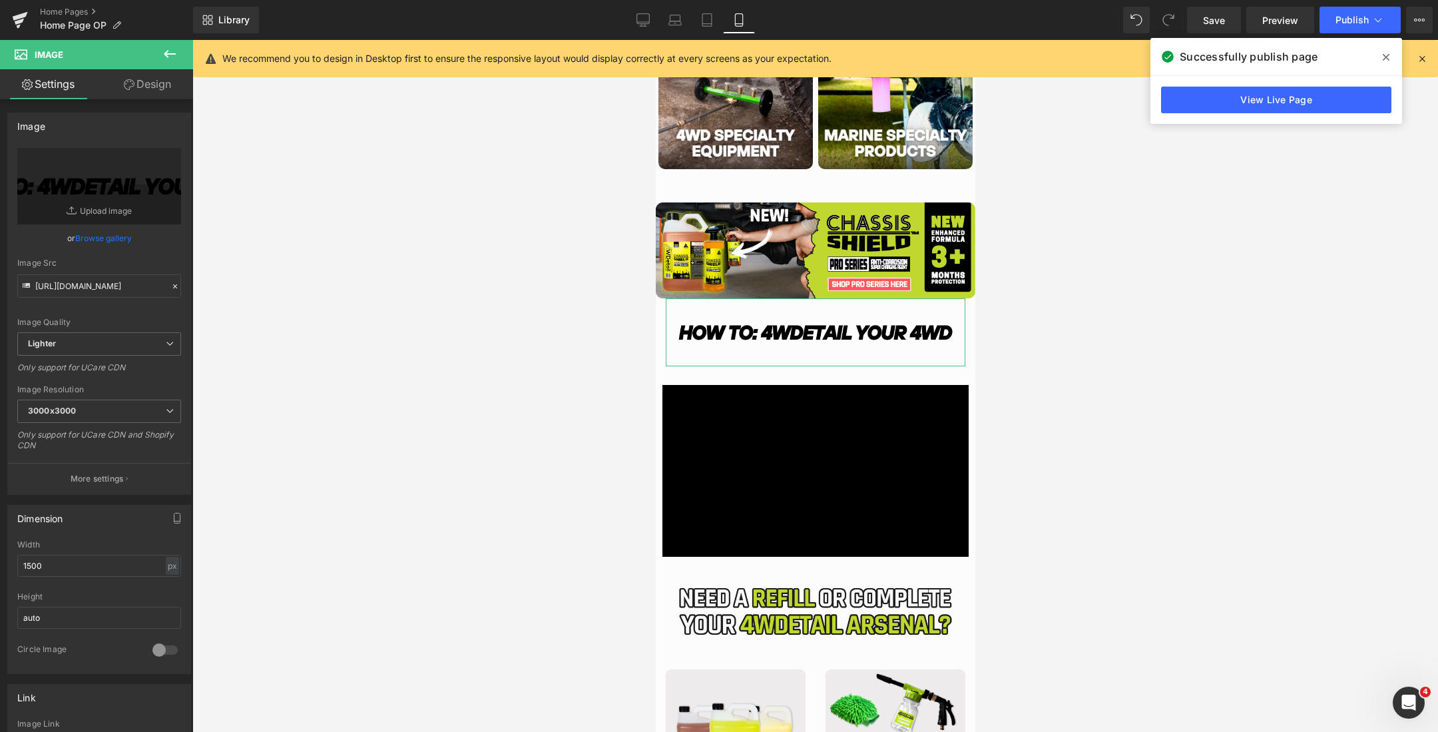
click at [132, 91] on link "Design" at bounding box center [147, 84] width 97 height 30
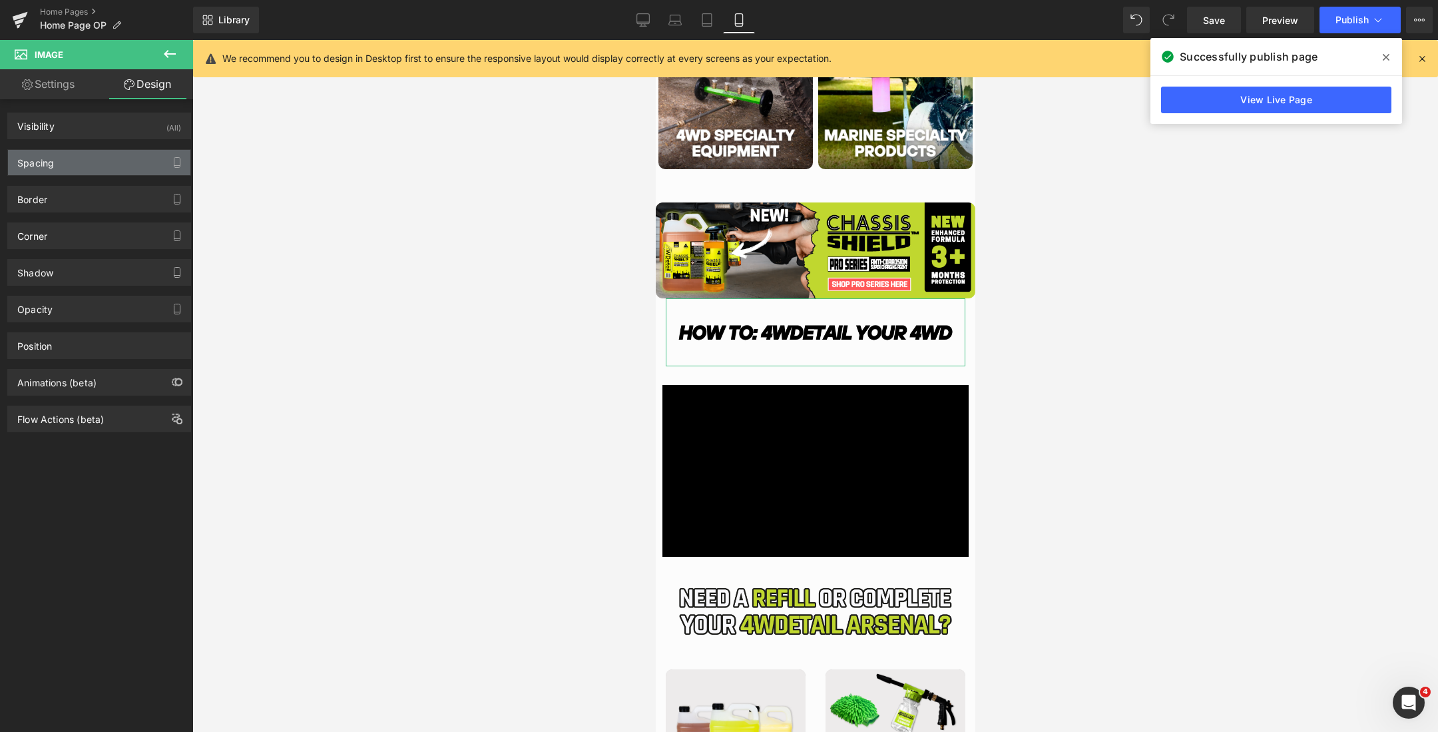
click at [95, 158] on div "Spacing" at bounding box center [99, 162] width 182 height 25
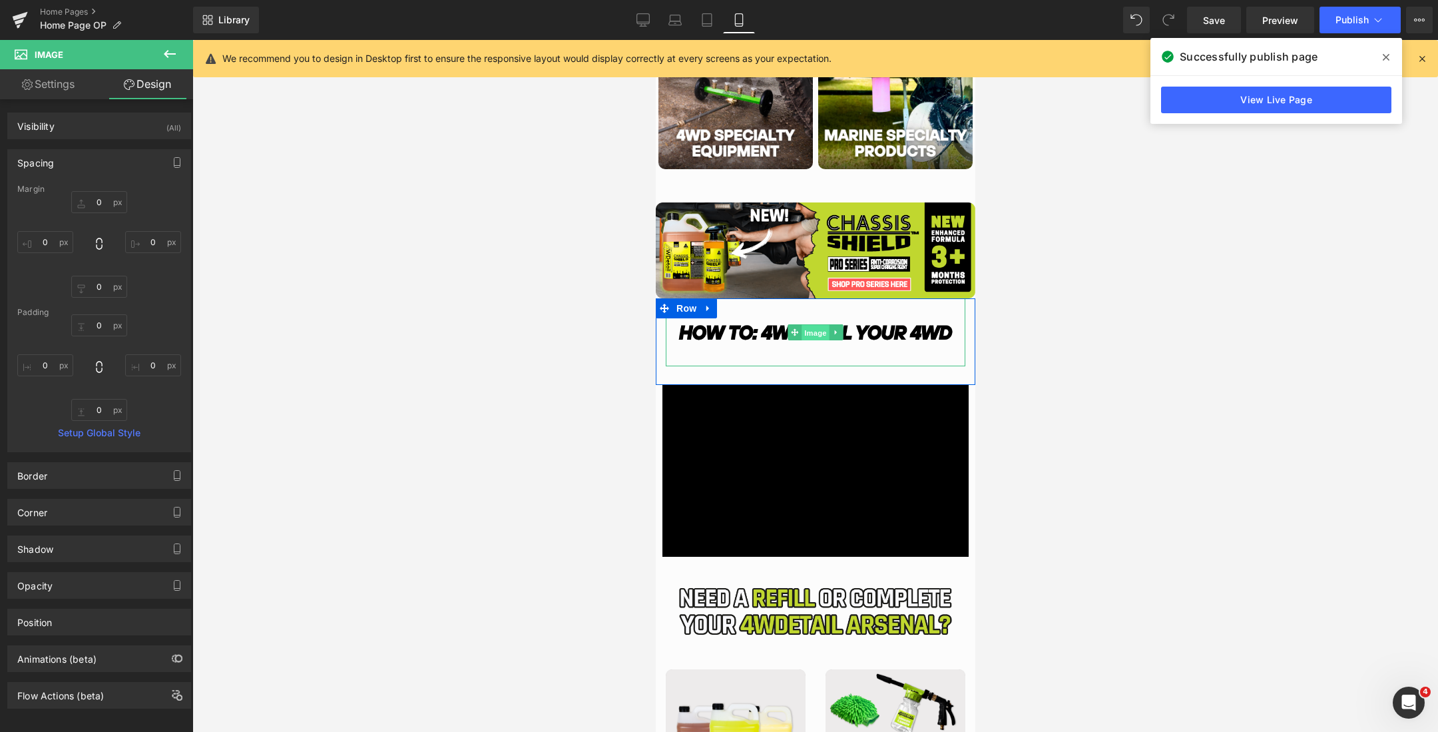
click at [804, 328] on span "Image" at bounding box center [815, 333] width 28 height 16
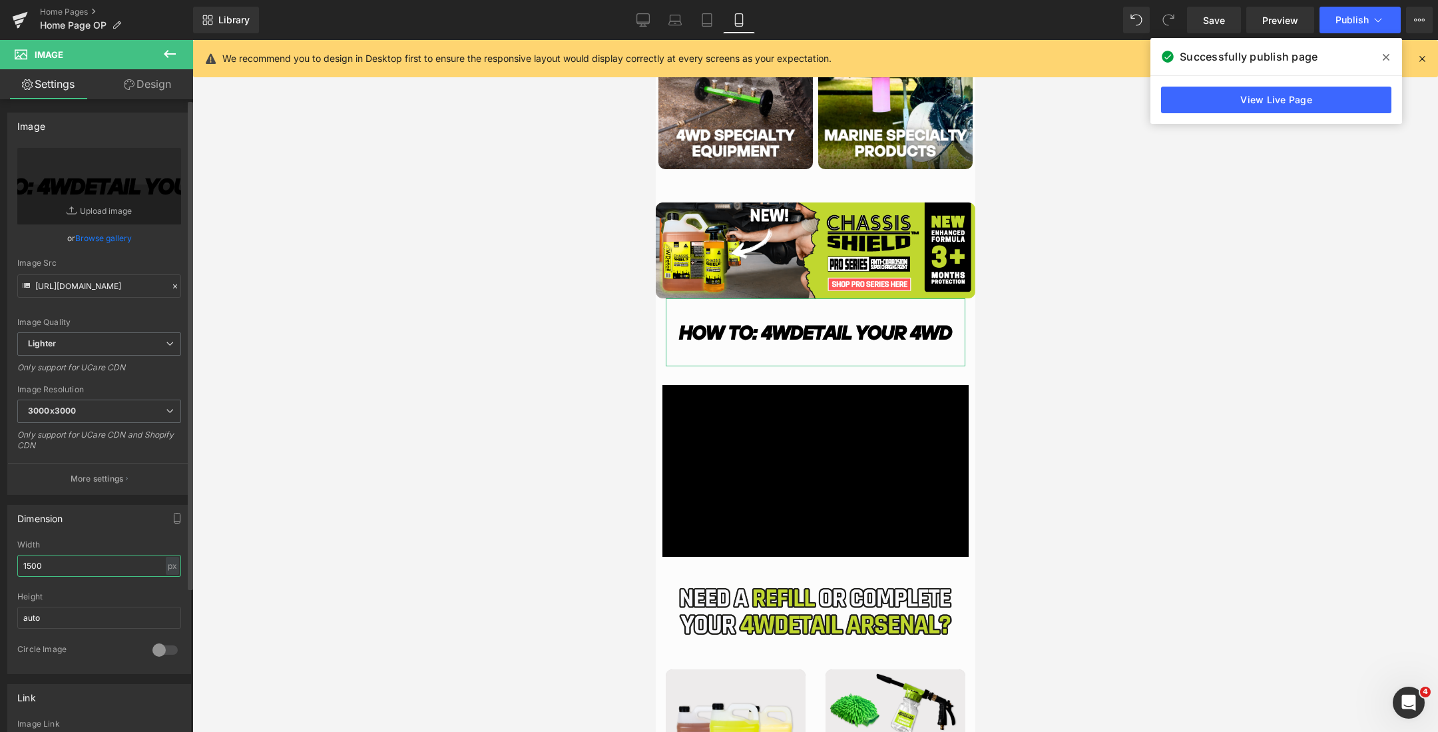
click at [78, 555] on input "1500" at bounding box center [99, 566] width 164 height 22
click at [167, 564] on div "px" at bounding box center [172, 566] width 13 height 18
click at [170, 584] on li "%" at bounding box center [172, 586] width 17 height 19
type input "100"
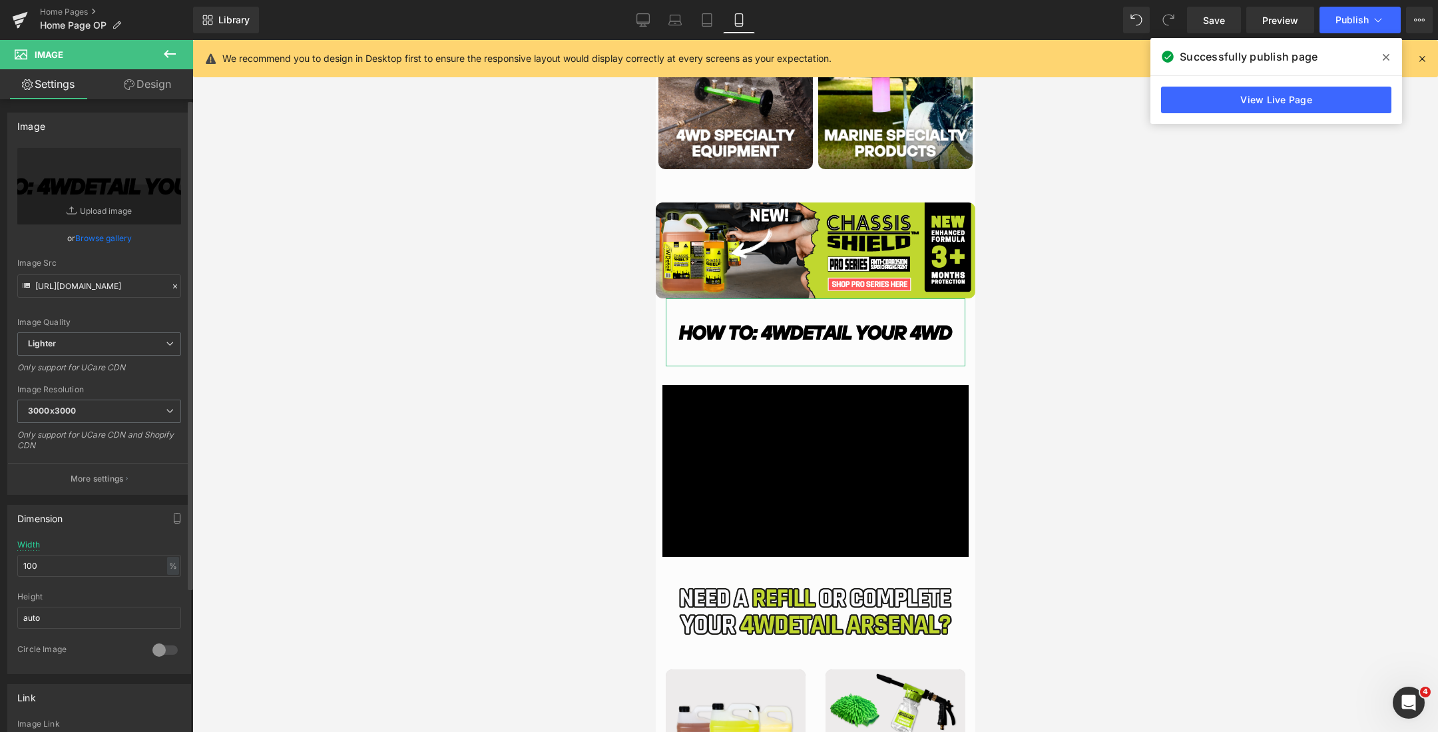
click at [108, 531] on div "Dimension 100% Width 100 % % px auto Height auto 0 Circle Image" at bounding box center [99, 589] width 184 height 169
click at [680, 303] on span "Row" at bounding box center [685, 309] width 27 height 20
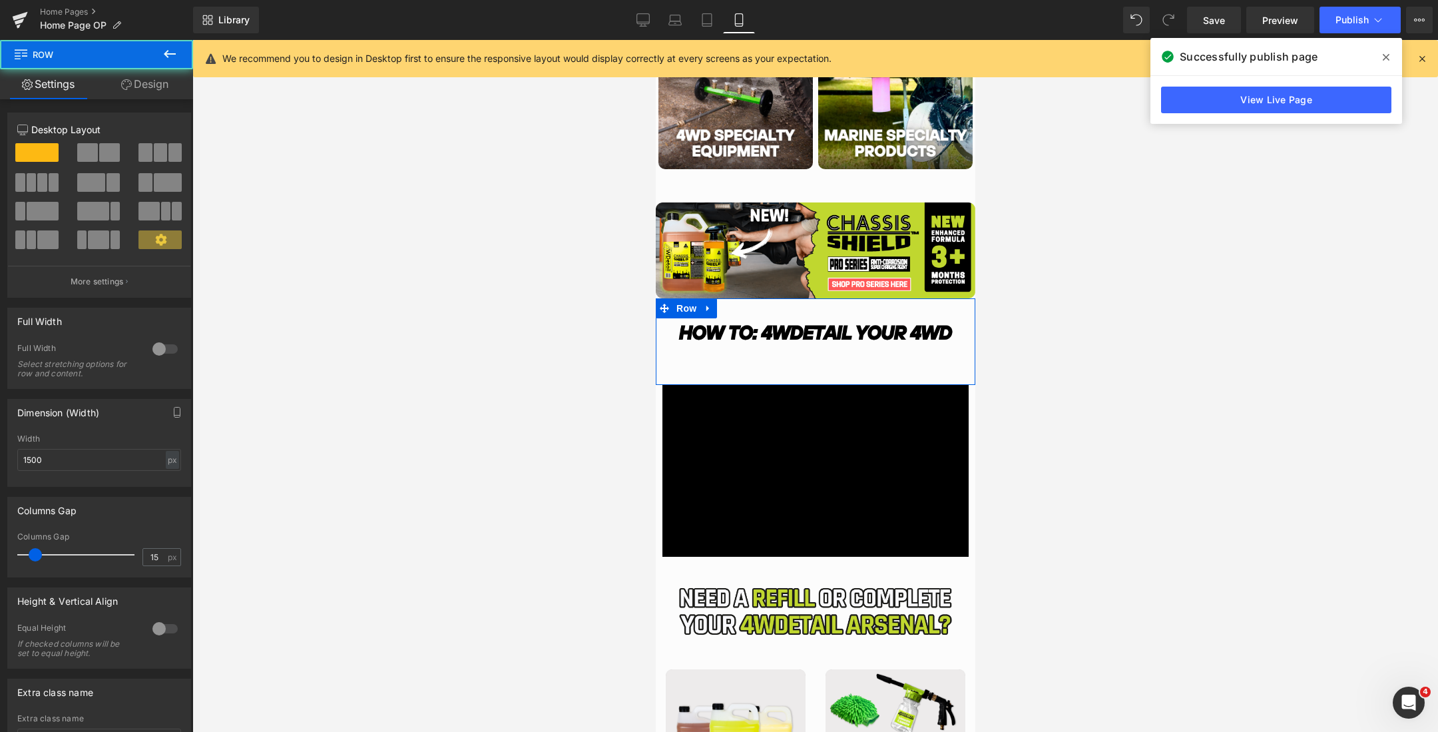
click at [130, 91] on link "Design" at bounding box center [145, 84] width 97 height 30
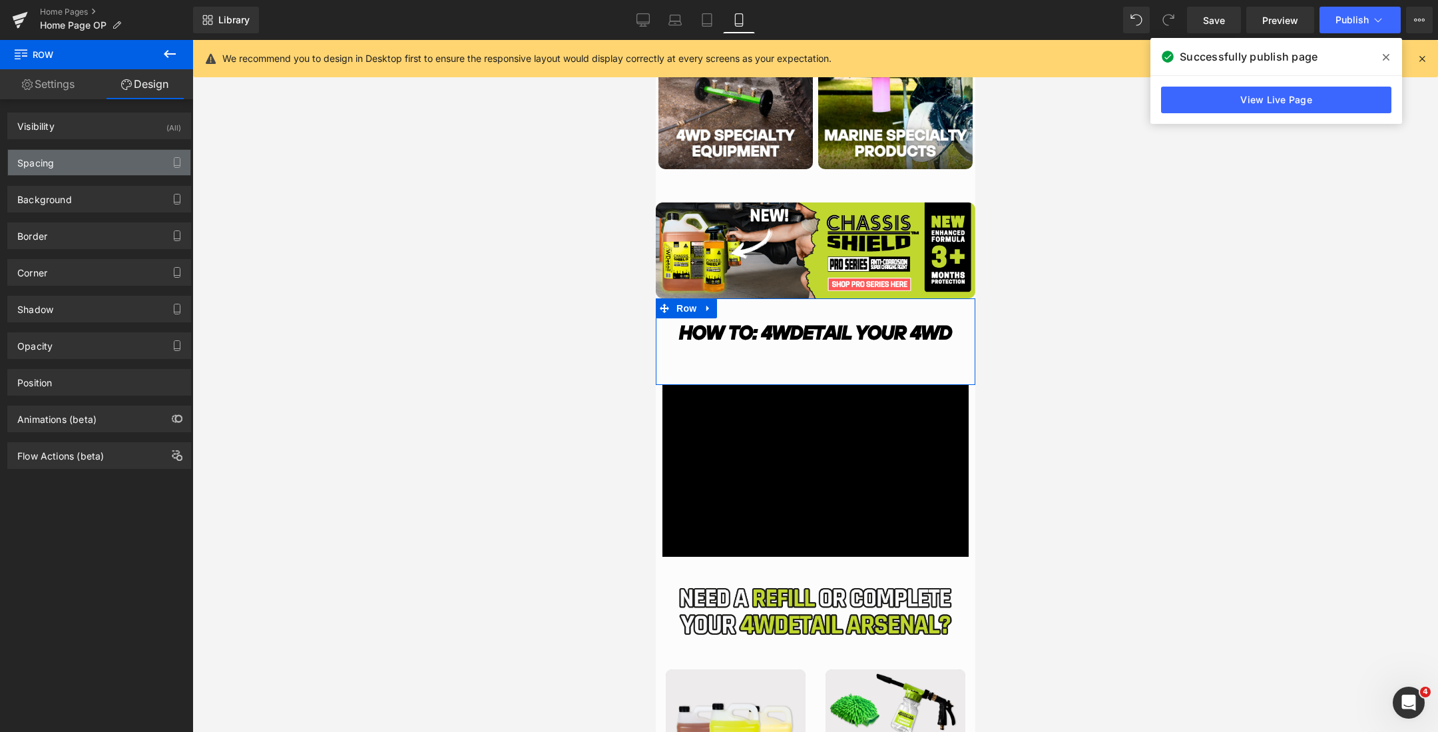
click at [92, 171] on div "Spacing" at bounding box center [99, 162] width 182 height 25
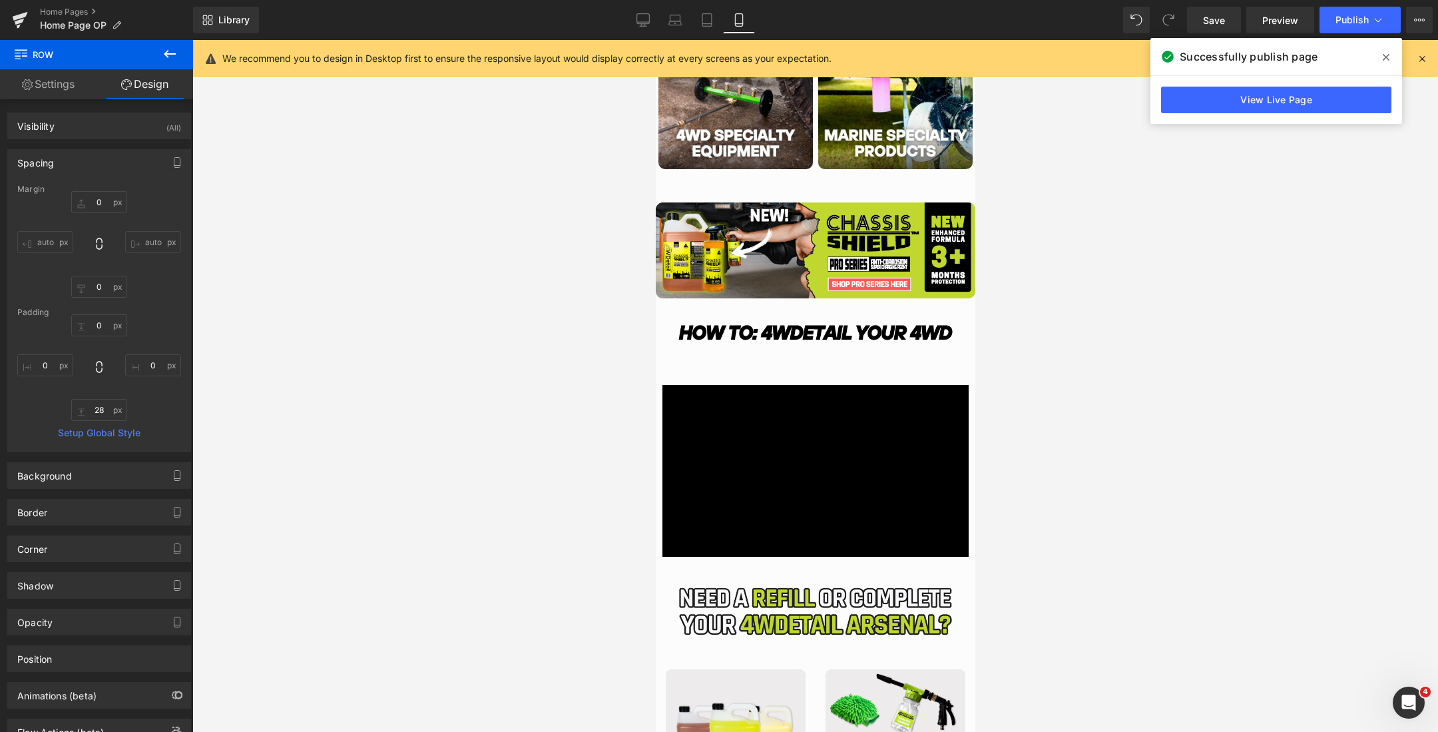
click at [1097, 381] on div at bounding box center [815, 386] width 1246 height 692
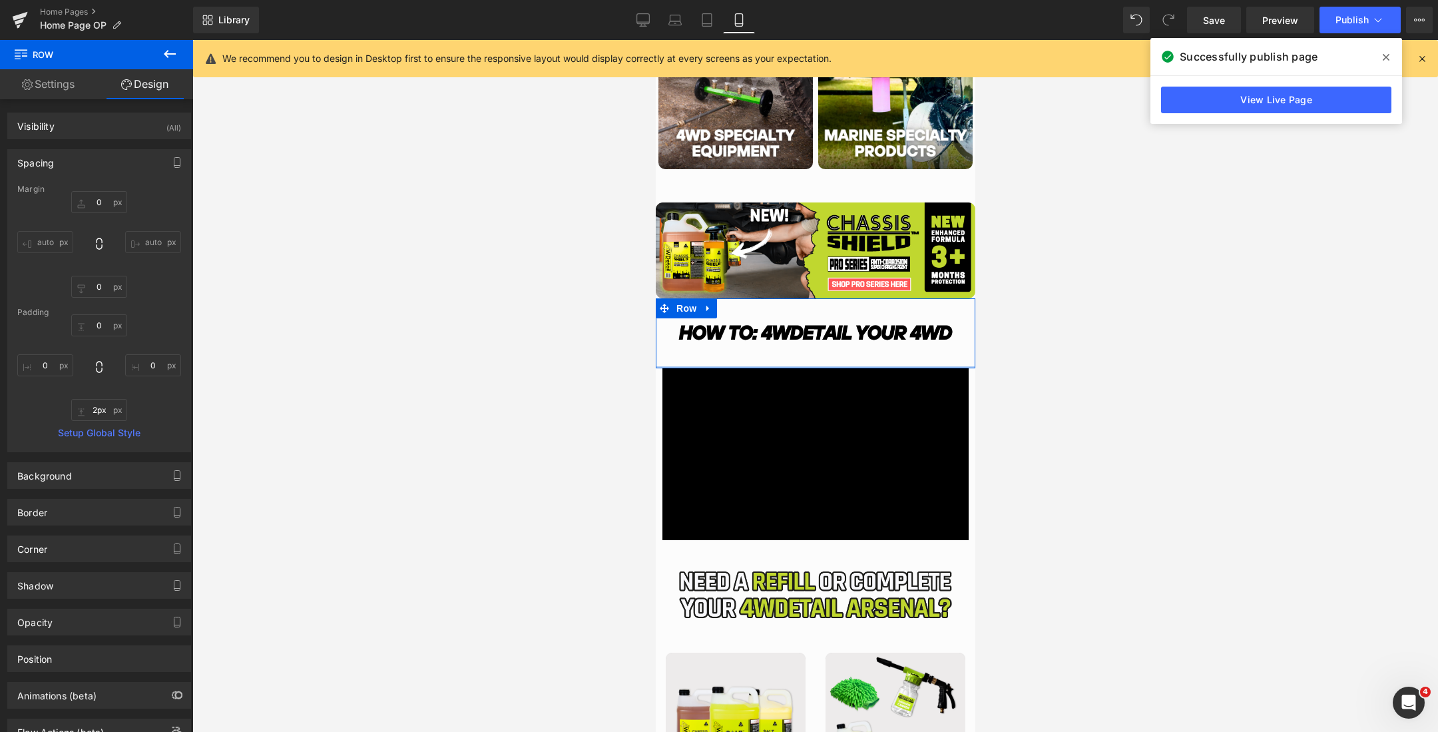
type input "1px"
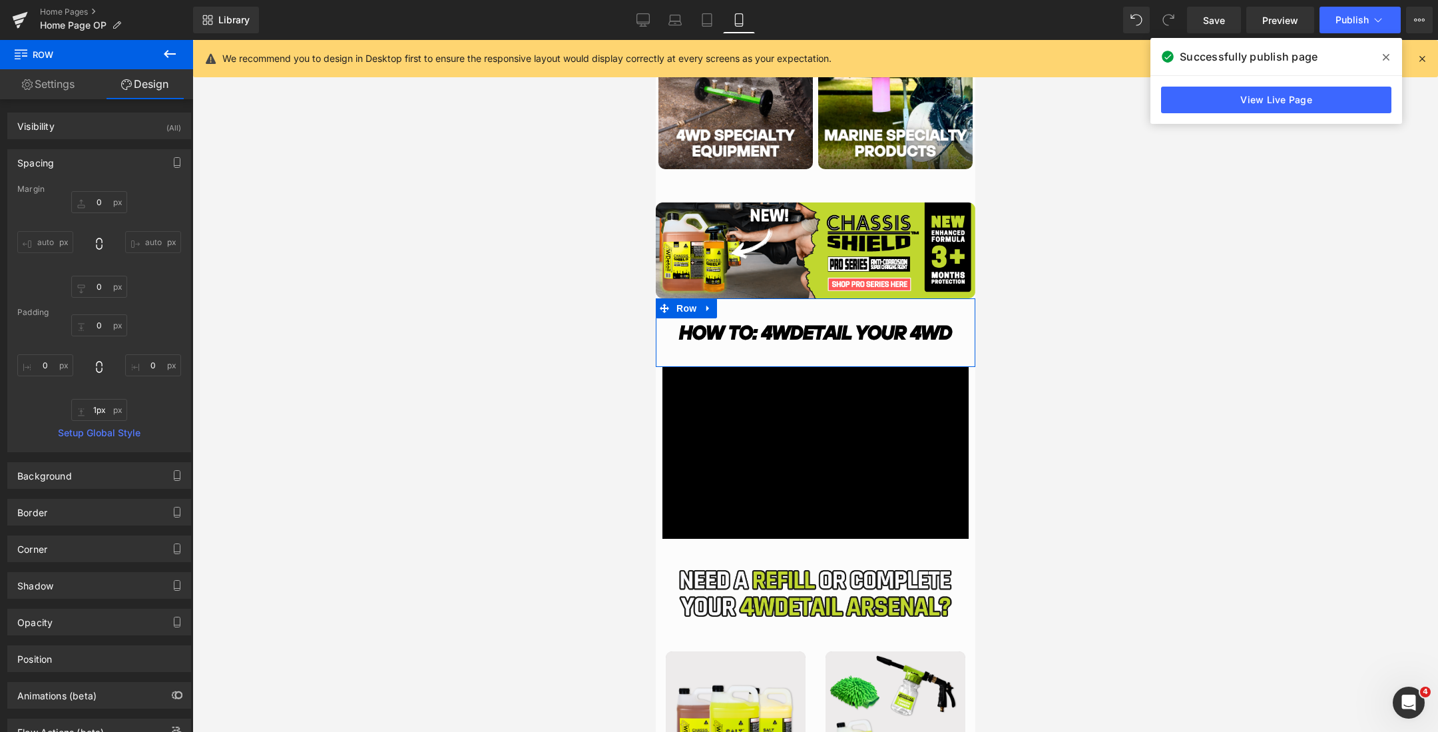
drag, startPoint x: 872, startPoint y: 373, endPoint x: 873, endPoint y: 355, distance: 18.0
click at [873, 355] on div "Image Row" at bounding box center [815, 332] width 320 height 68
click at [1077, 346] on div at bounding box center [815, 386] width 1246 height 692
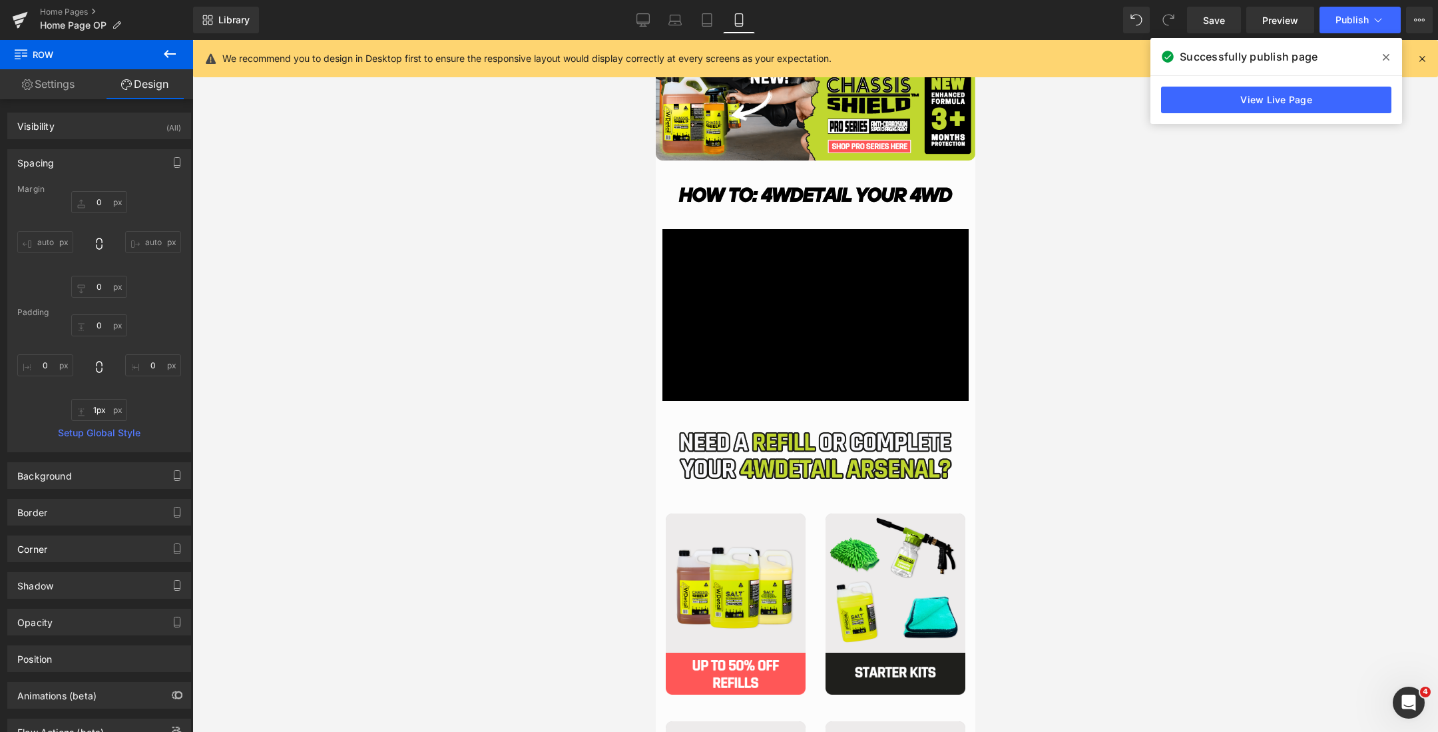
scroll to position [884, 0]
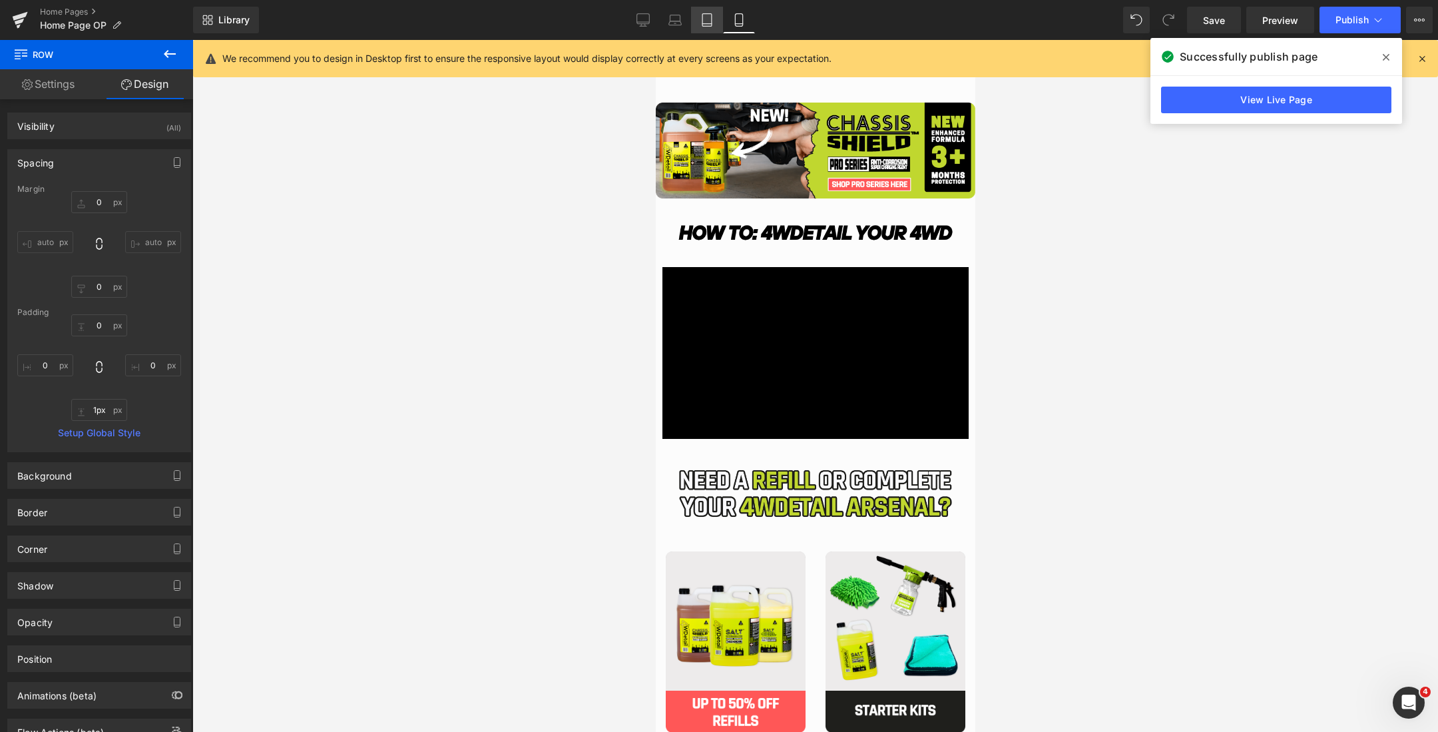
click at [704, 10] on link "Tablet" at bounding box center [707, 20] width 32 height 27
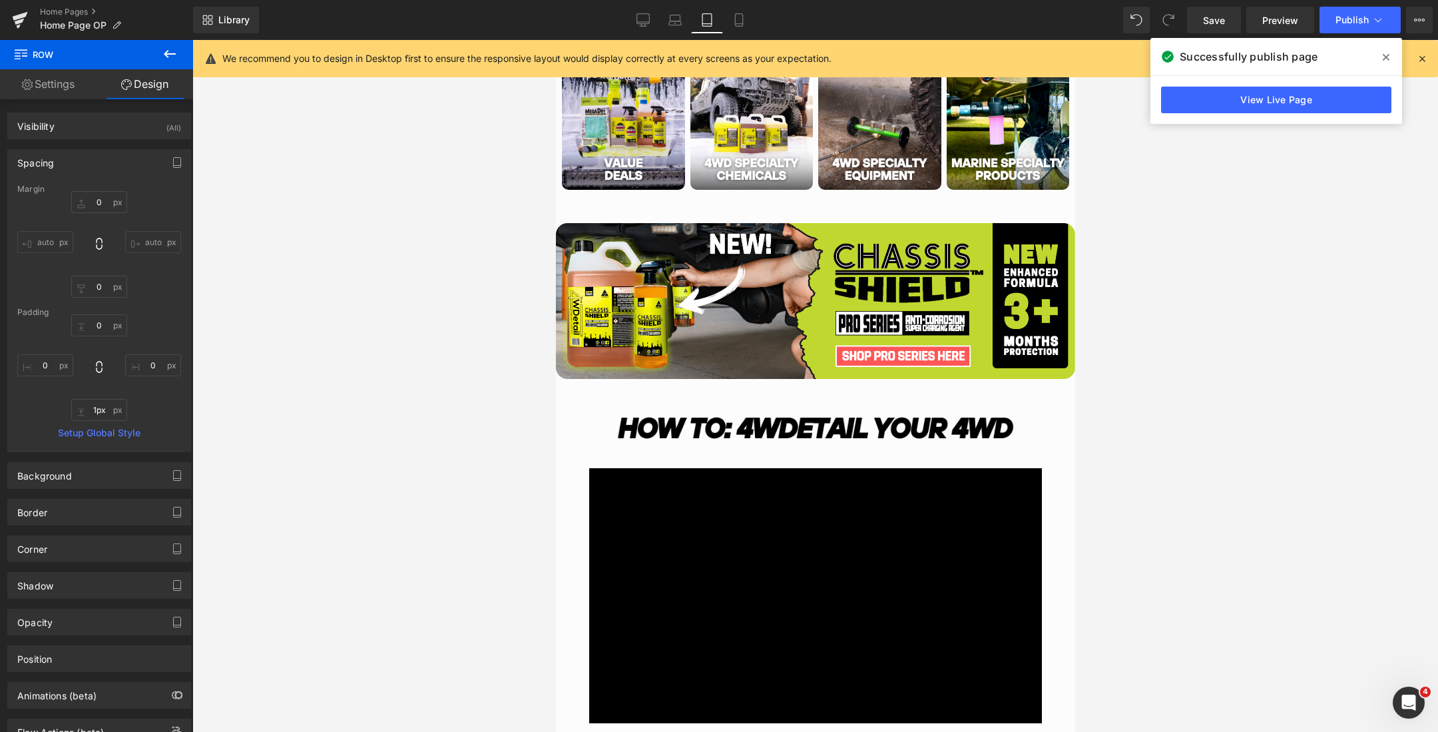
type input "0"
type input "28"
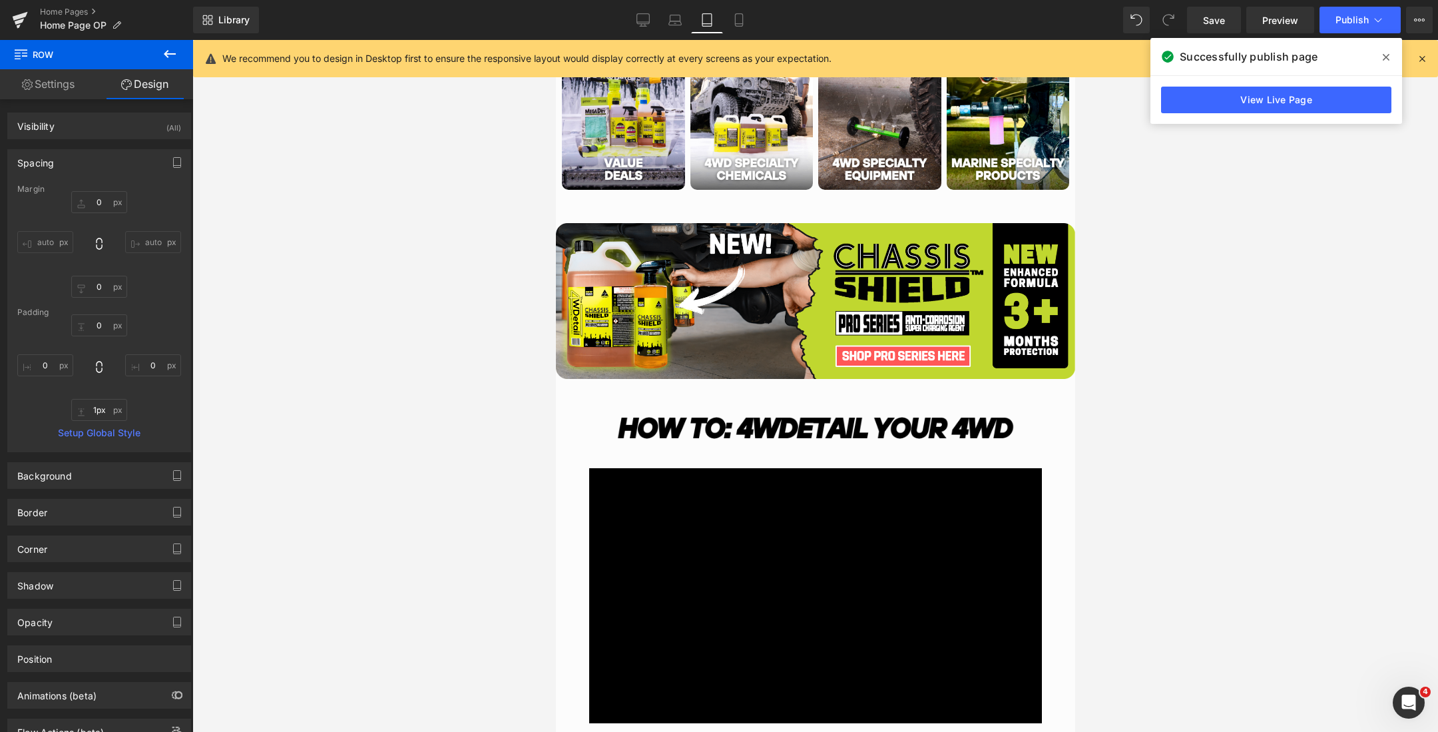
type input "0"
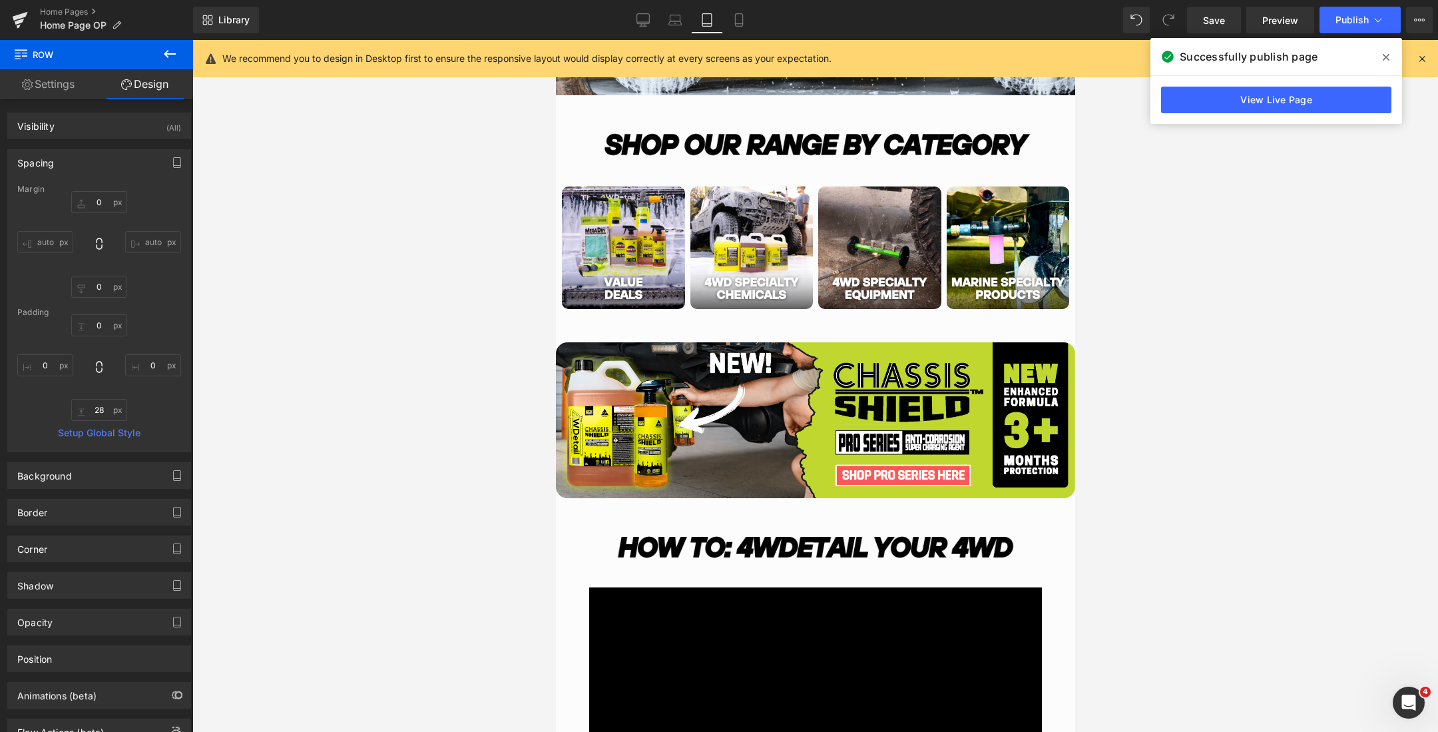
scroll to position [836, 0]
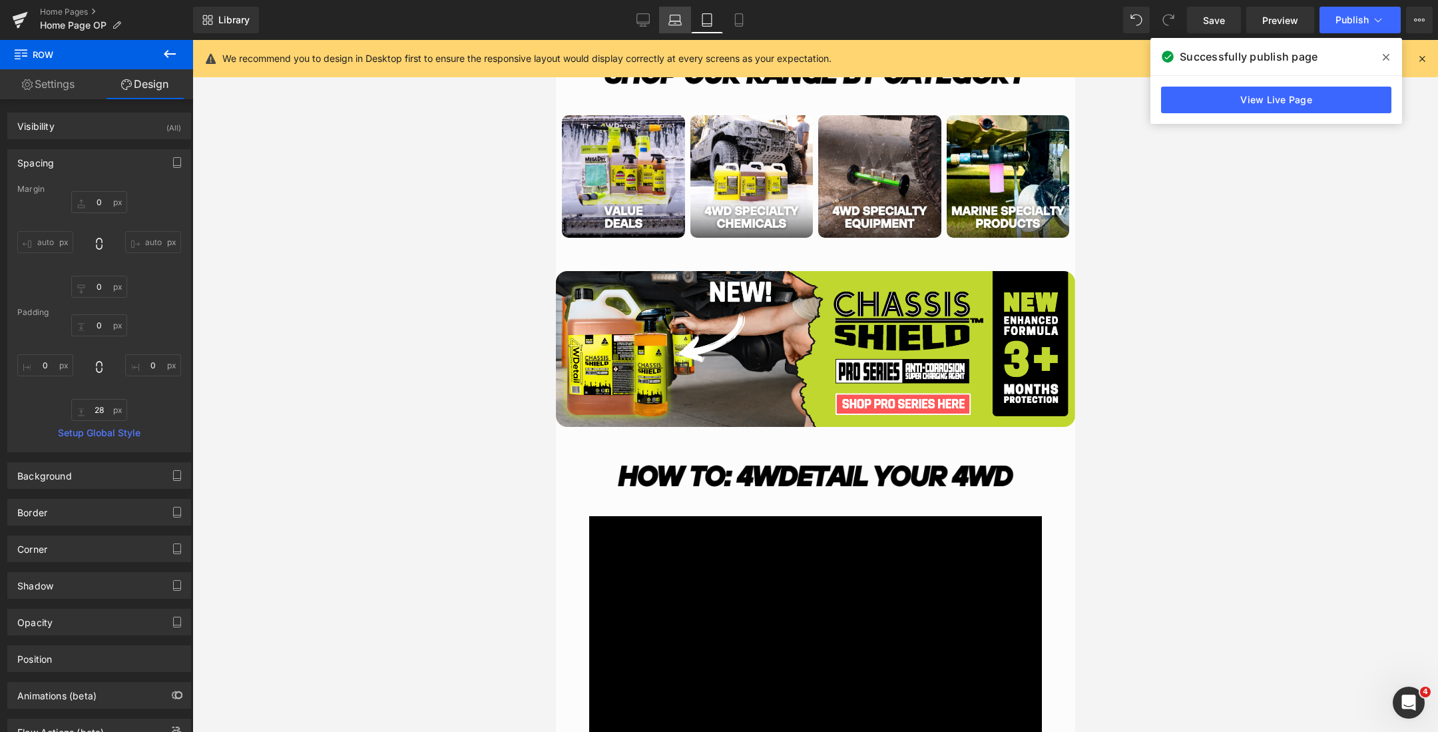
click at [678, 12] on link "Laptop" at bounding box center [675, 20] width 32 height 27
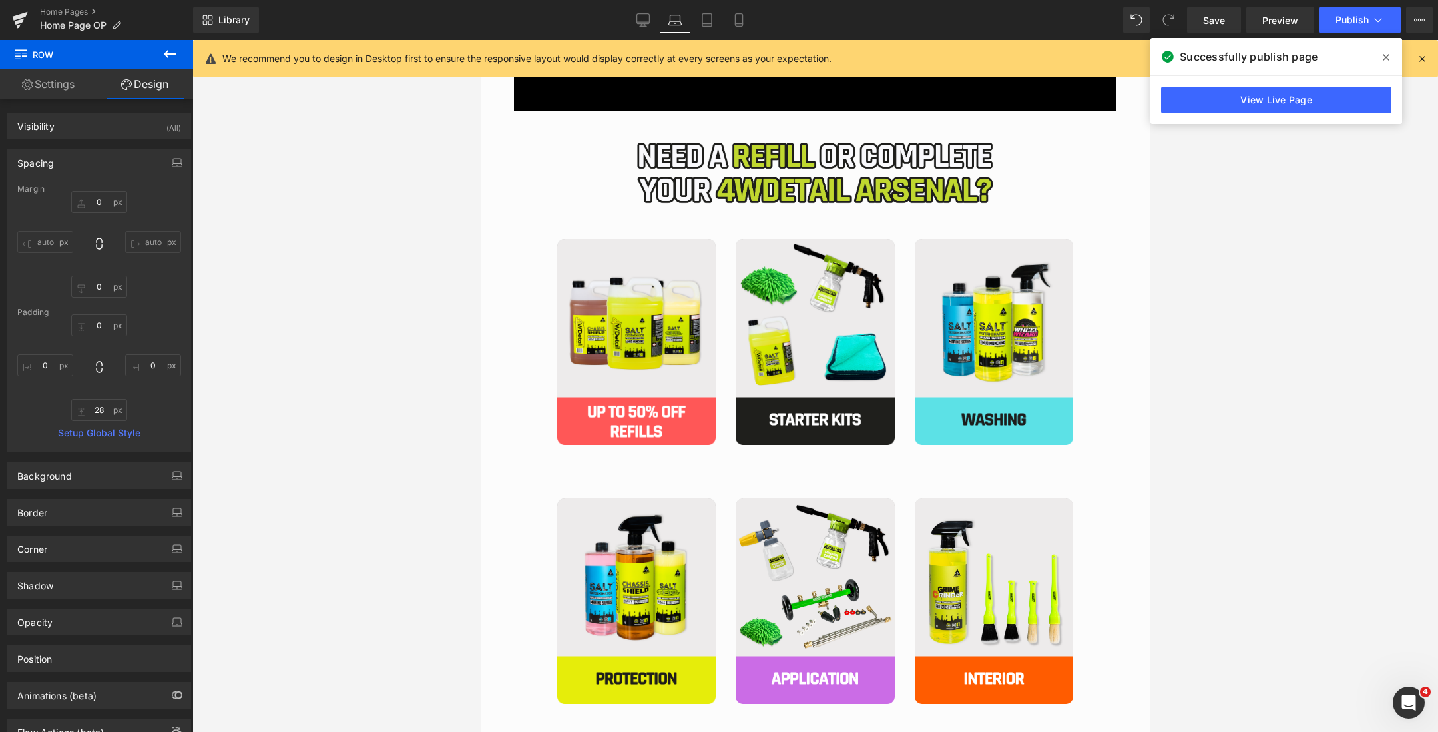
type input "0"
type input "28"
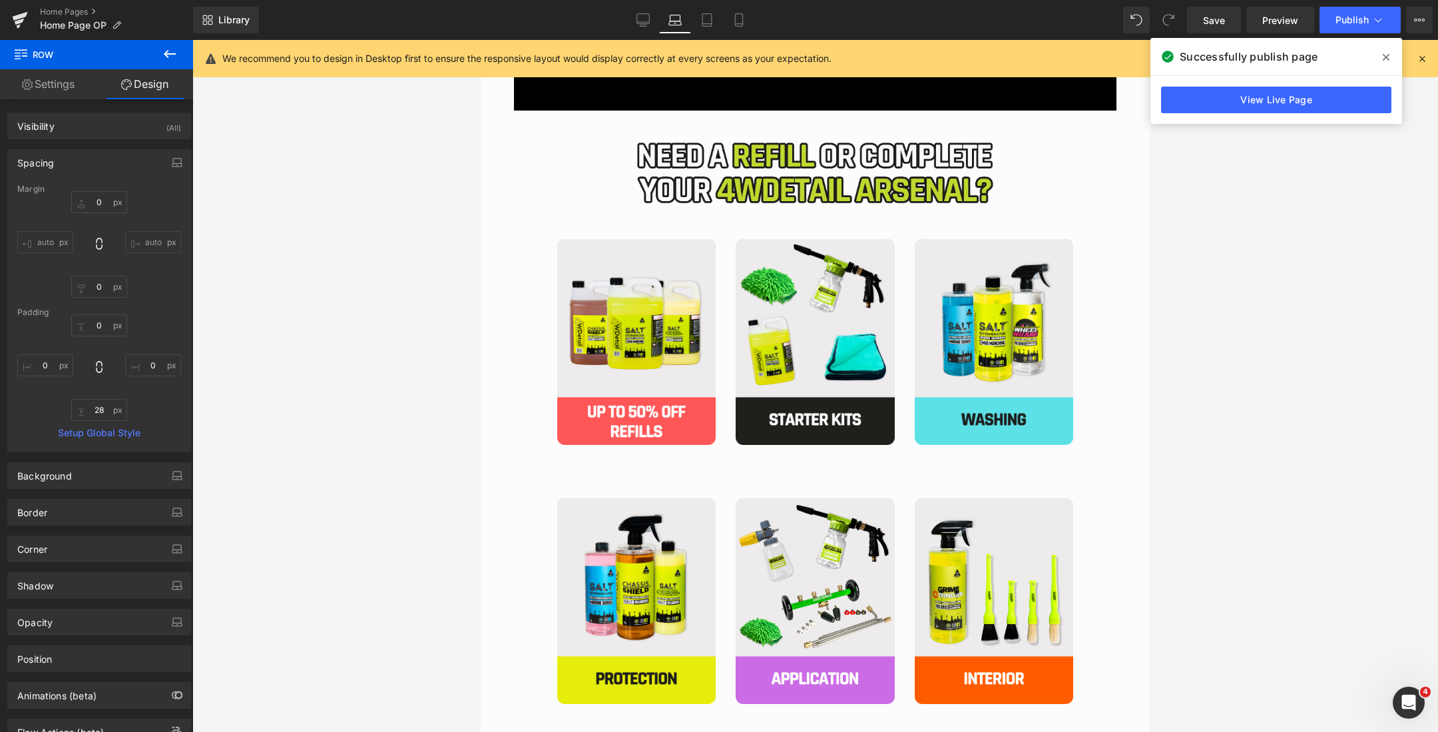
type input "0"
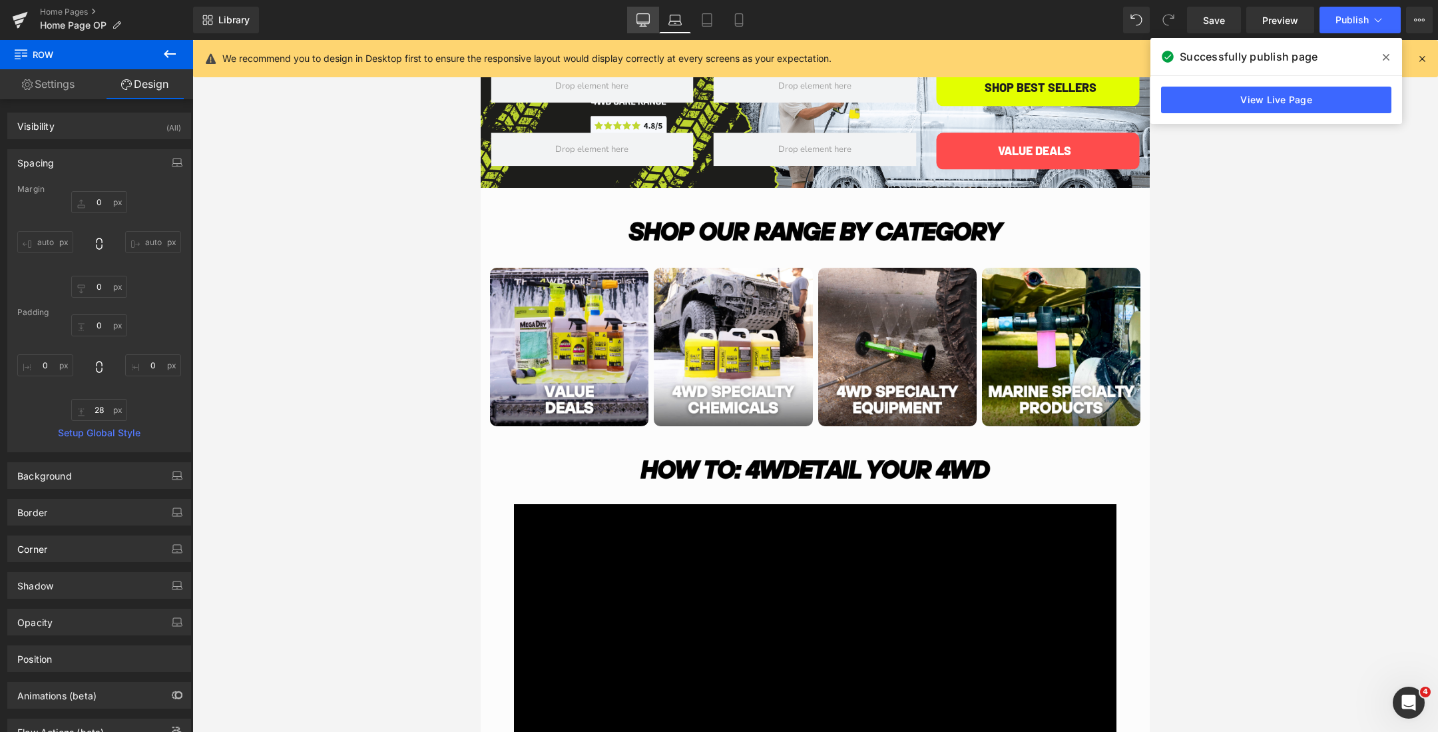
click at [636, 24] on link "Desktop" at bounding box center [643, 20] width 32 height 27
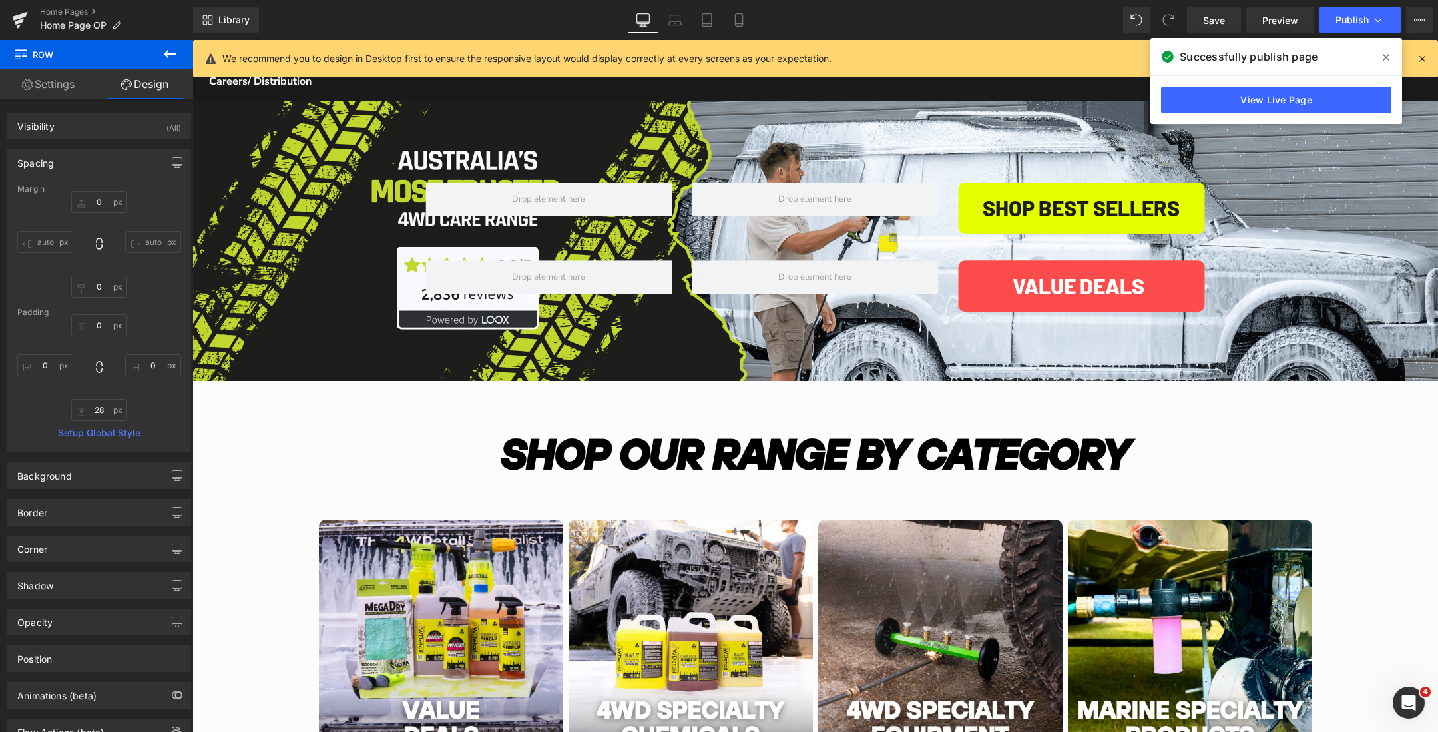
type input "0"
type input "28"
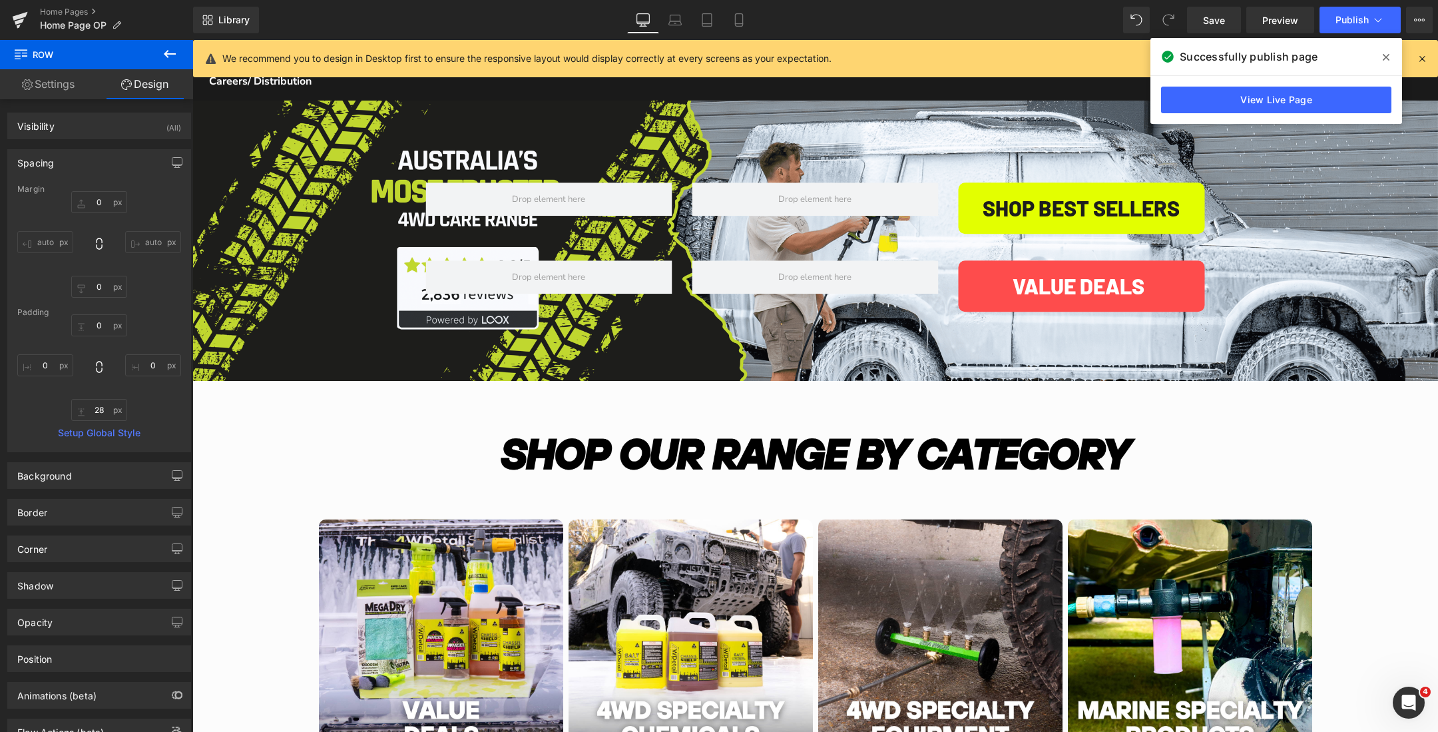
type input "0"
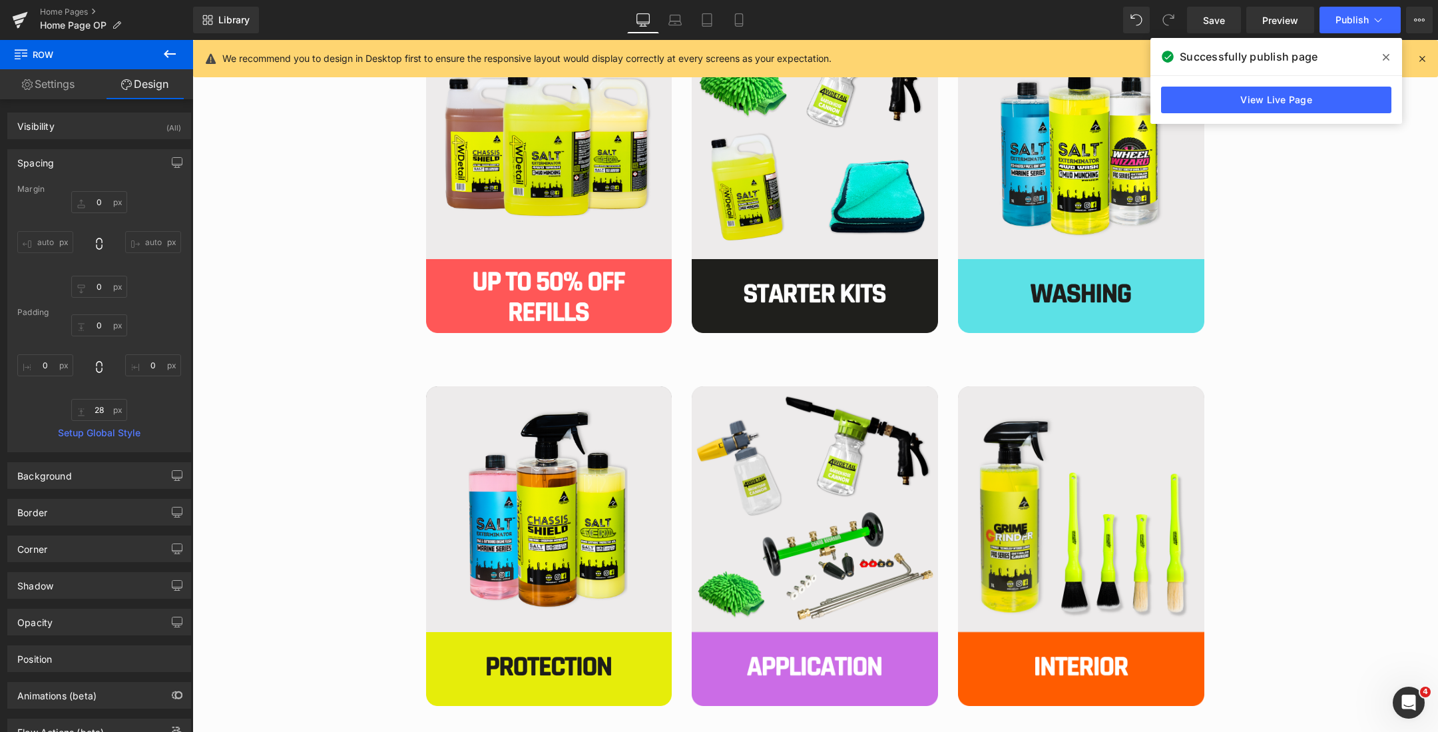
scroll to position [1640, 0]
